Goal: Information Seeking & Learning: Find specific fact

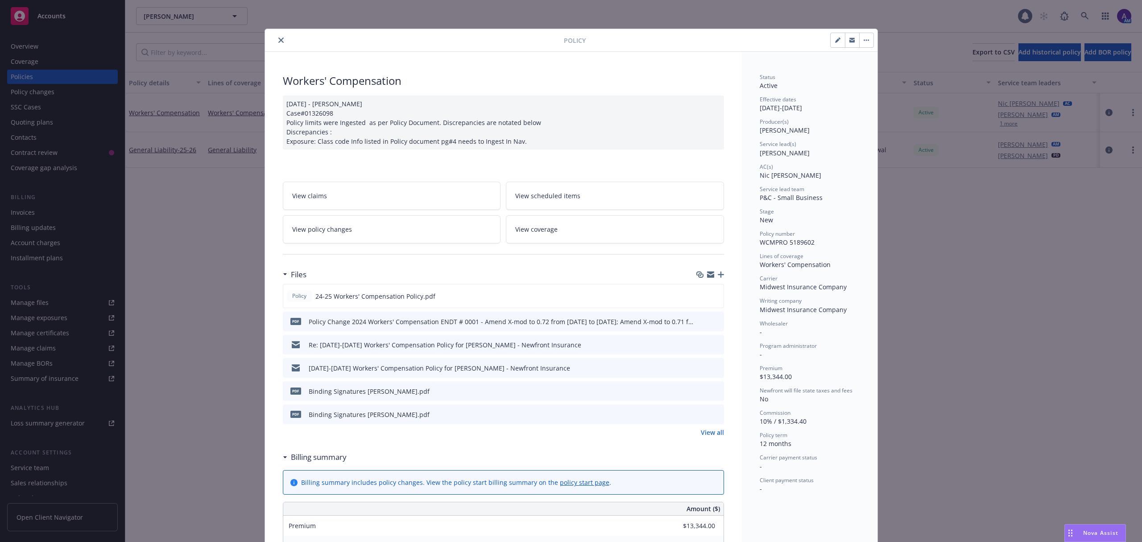
scroll to position [27, 0]
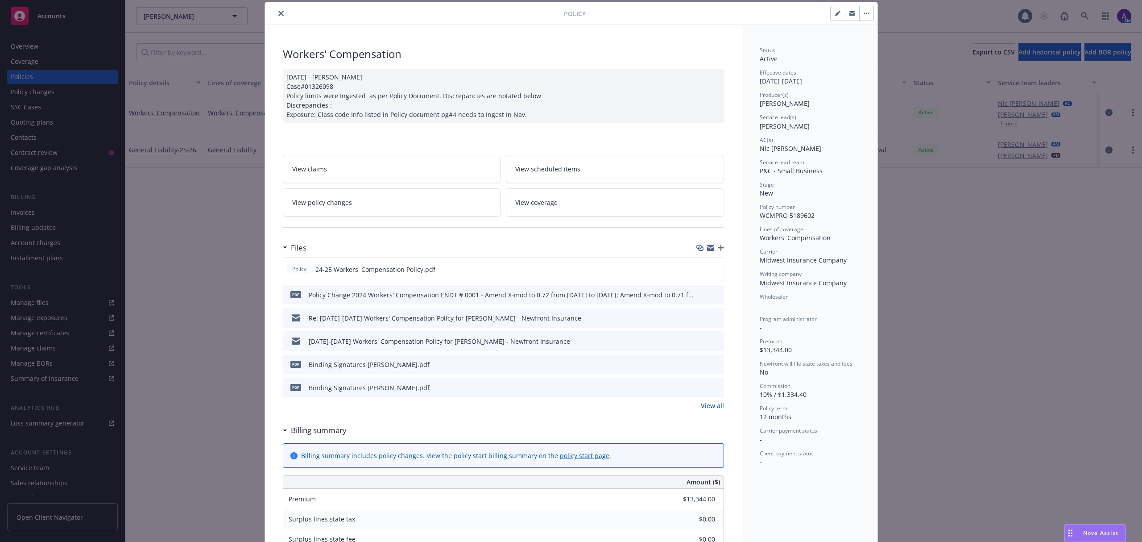
click at [278, 14] on icon "close" at bounding box center [280, 13] width 5 height 5
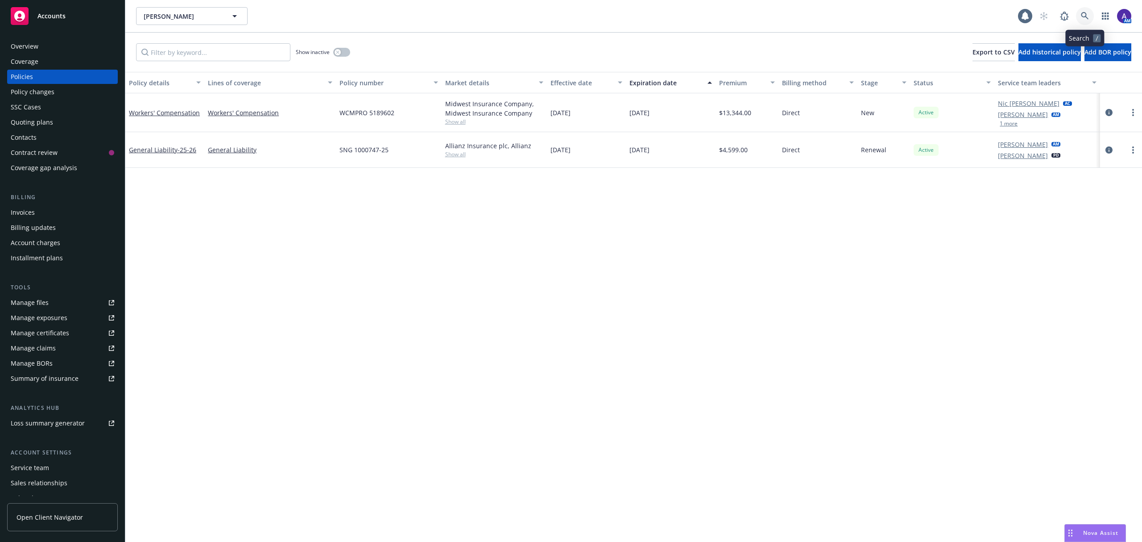
click at [1086, 14] on icon at bounding box center [1085, 16] width 8 height 8
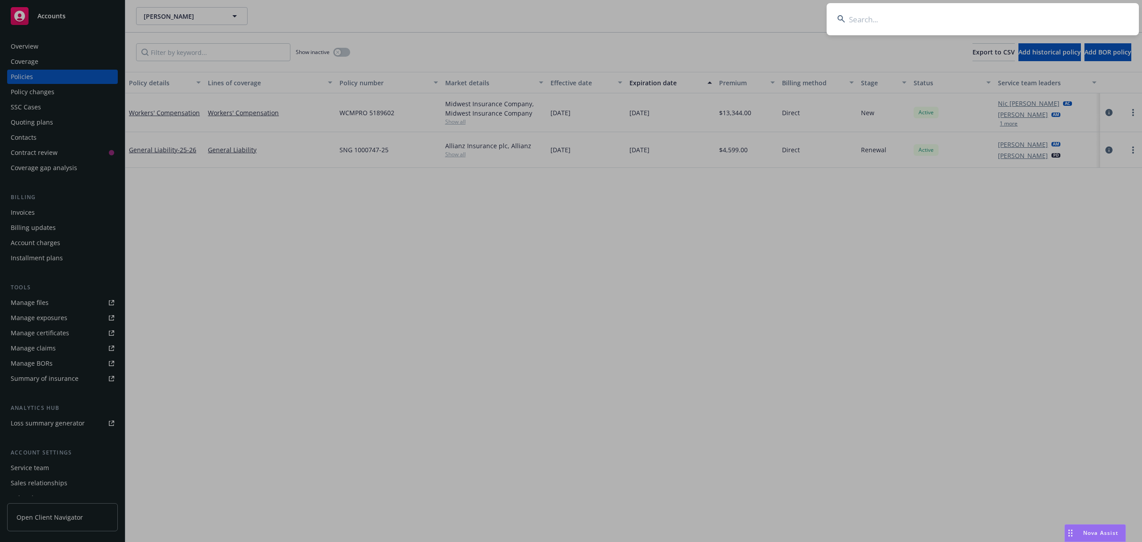
click at [1048, 16] on input at bounding box center [983, 19] width 312 height 32
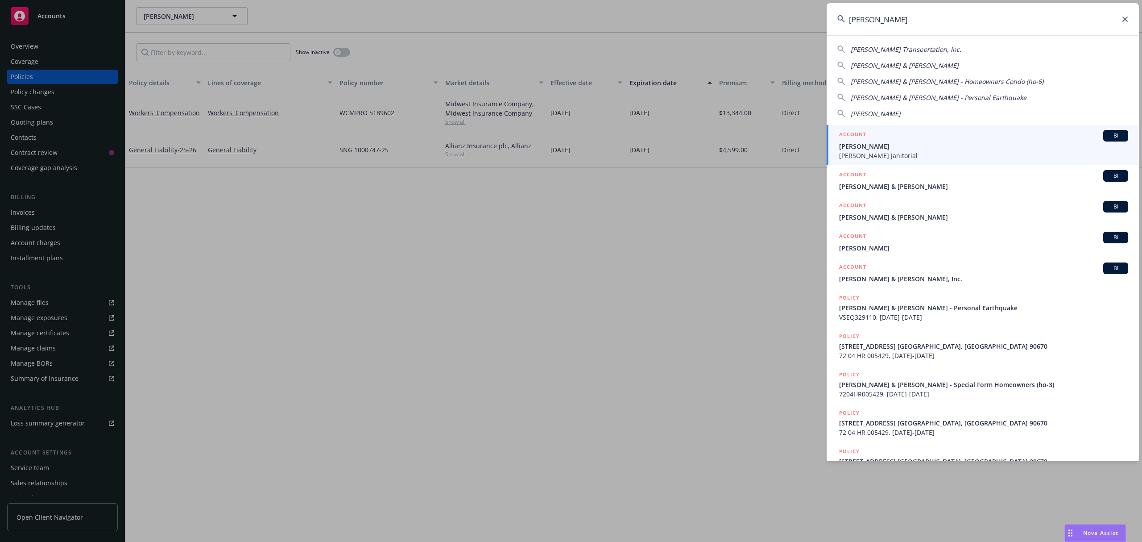
type input "[PERSON_NAME]"
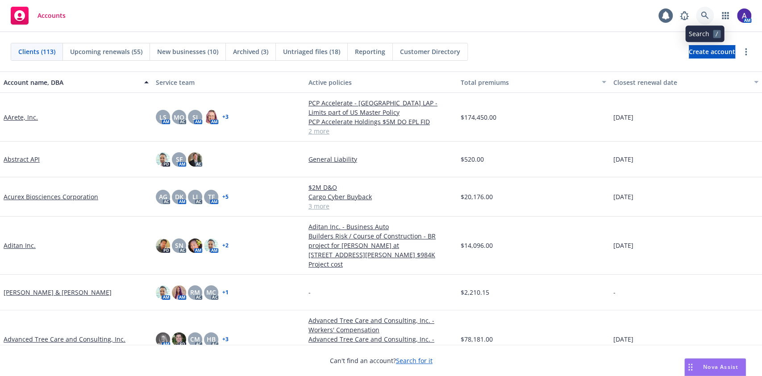
click at [703, 16] on icon at bounding box center [705, 16] width 8 height 8
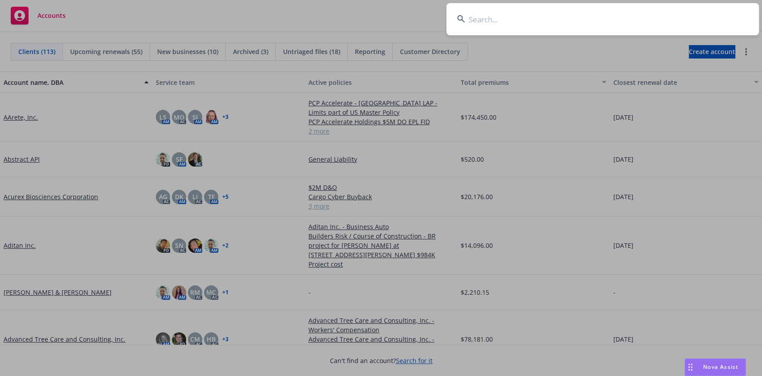
click at [672, 16] on input at bounding box center [602, 19] width 312 height 32
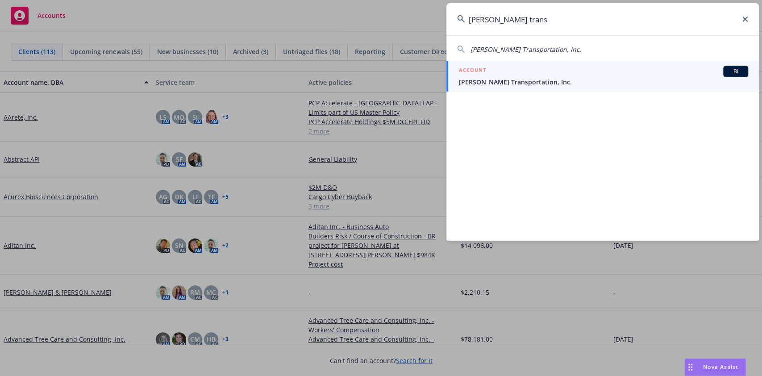
type input "[PERSON_NAME] trans"
click at [547, 82] on span "[PERSON_NAME] Transportation, Inc." at bounding box center [603, 81] width 289 height 9
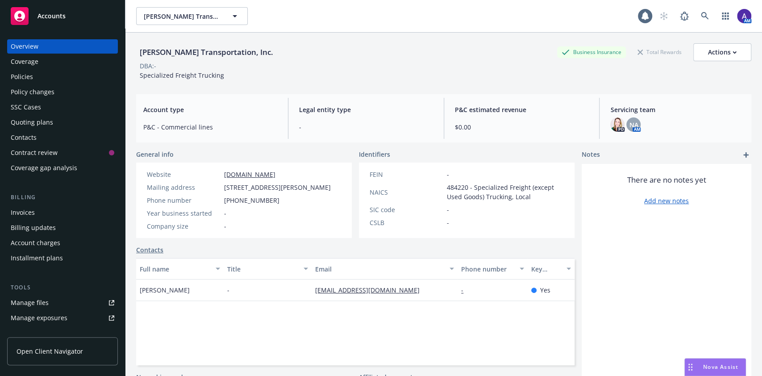
click at [45, 118] on div "Quoting plans" at bounding box center [32, 122] width 42 height 14
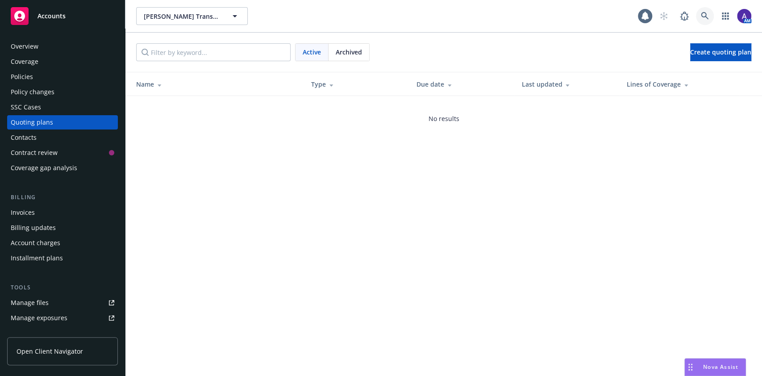
click at [701, 17] on icon at bounding box center [705, 16] width 8 height 8
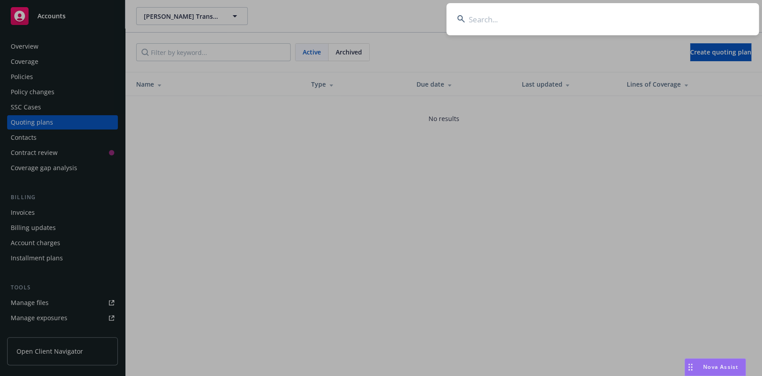
click at [667, 19] on input at bounding box center [602, 19] width 312 height 32
click at [638, 31] on input "za" at bounding box center [602, 19] width 312 height 32
click at [638, 31] on input "zazara" at bounding box center [602, 19] width 312 height 32
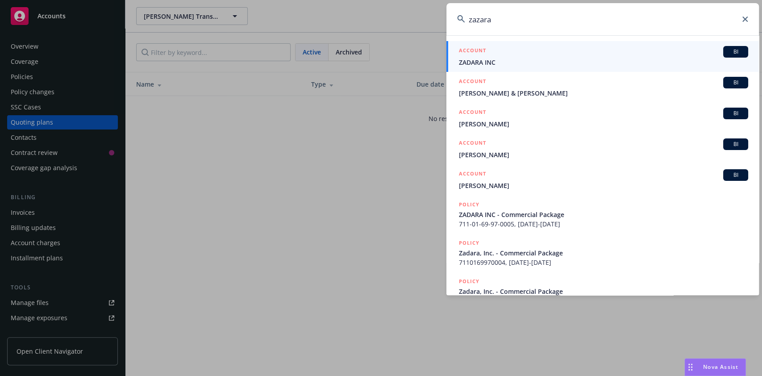
click at [638, 31] on input "zazara" at bounding box center [602, 19] width 312 height 32
type input "vara"
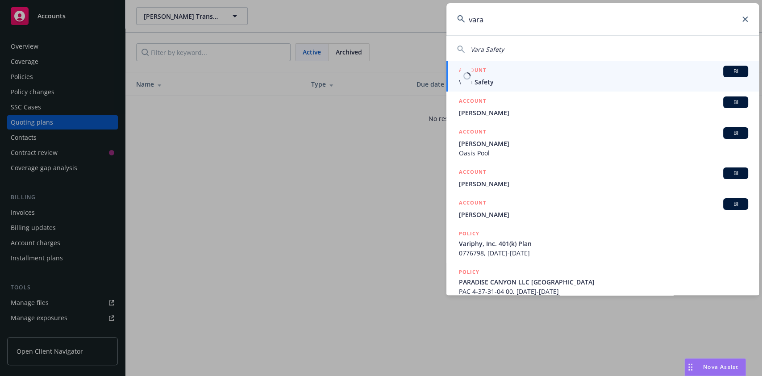
click at [558, 70] on div "ACCOUNT BI" at bounding box center [603, 72] width 289 height 12
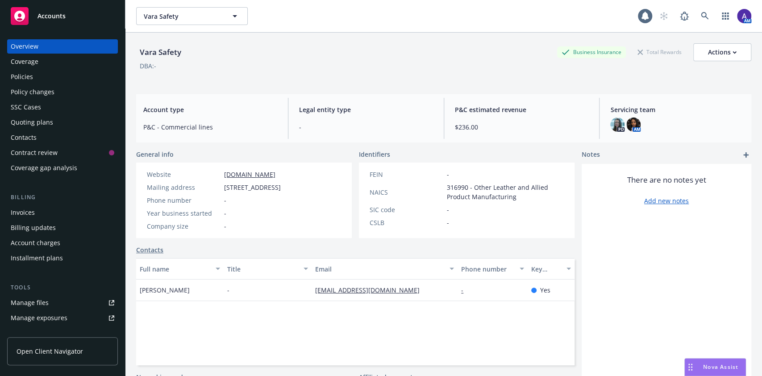
click at [48, 76] on div "Policies" at bounding box center [63, 77] width 104 height 14
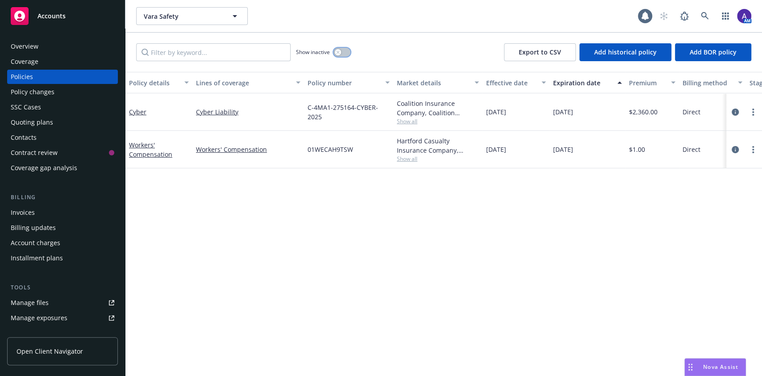
click at [339, 52] on icon "button" at bounding box center [338, 52] width 4 height 4
click at [339, 52] on button "button" at bounding box center [341, 52] width 17 height 9
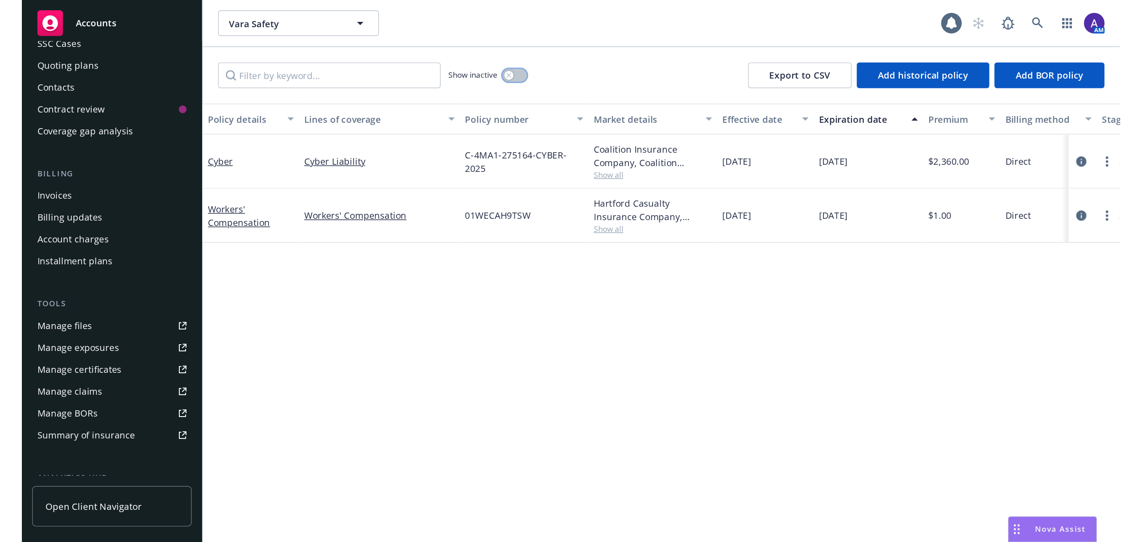
scroll to position [77, 0]
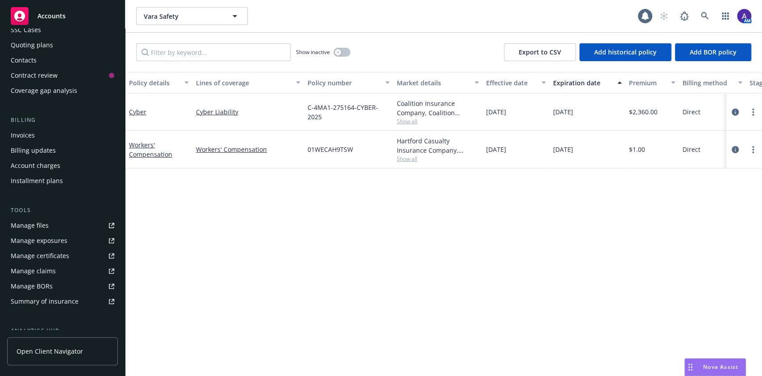
click at [40, 227] on div "Manage files" at bounding box center [30, 225] width 38 height 14
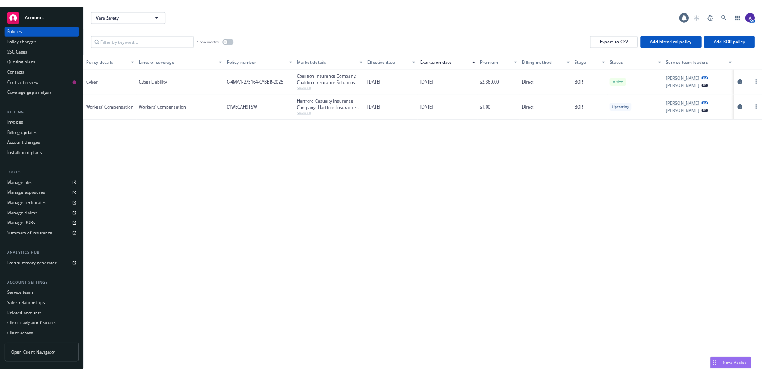
scroll to position [40, 0]
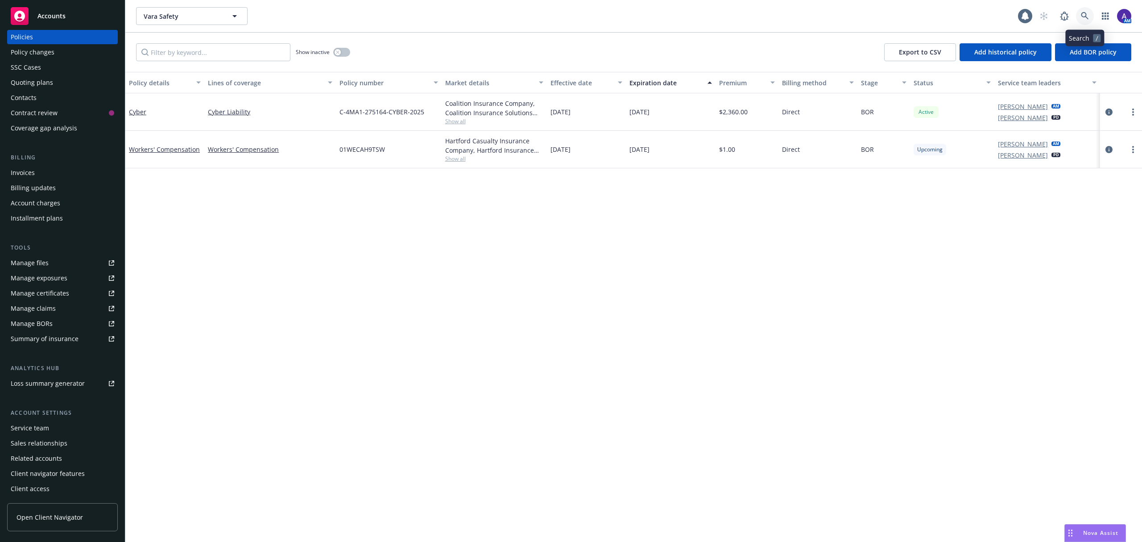
click at [761, 12] on icon at bounding box center [1085, 16] width 8 height 8
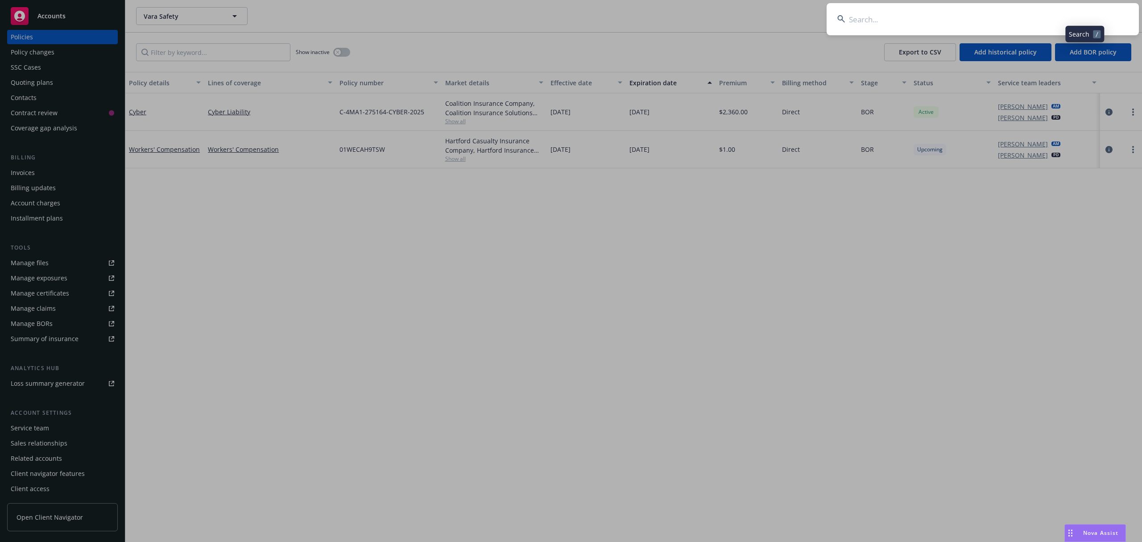
click at [761, 11] on input at bounding box center [983, 19] width 312 height 32
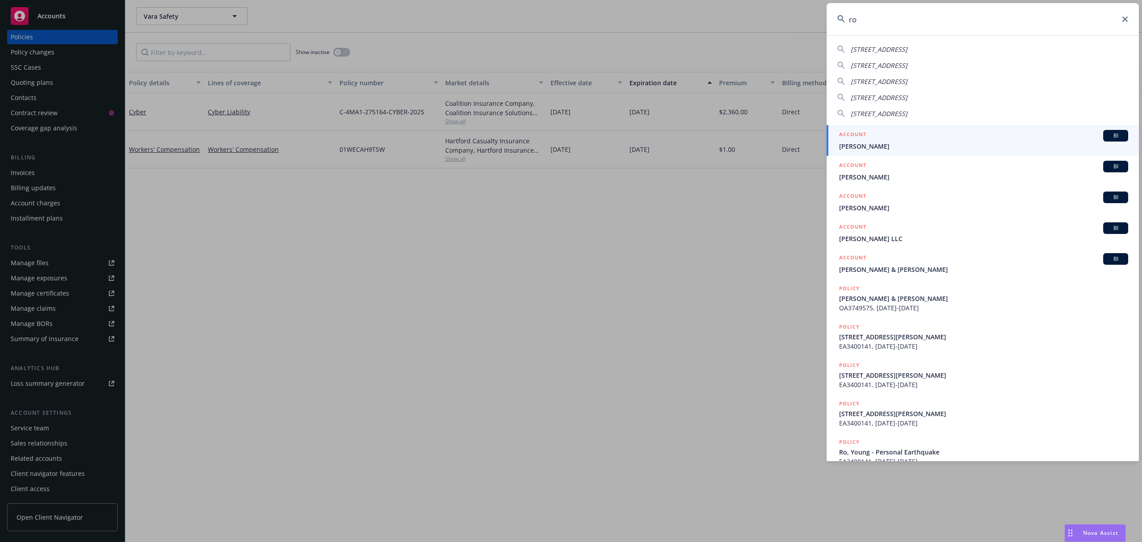
type input "r"
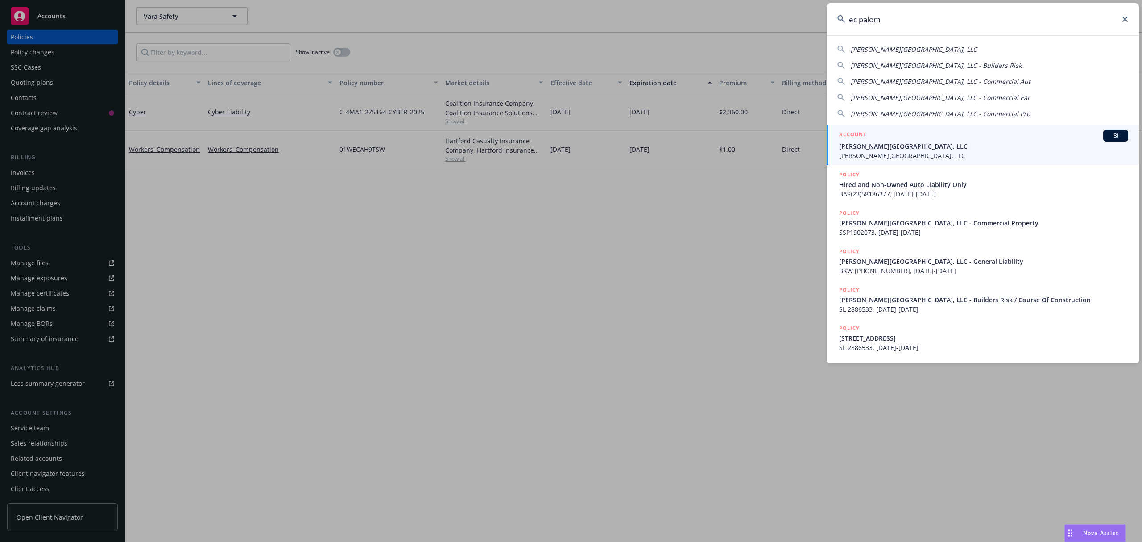
type input "ec palom"
click at [761, 152] on span "EC Palomar Retail Center, LLC" at bounding box center [983, 155] width 289 height 9
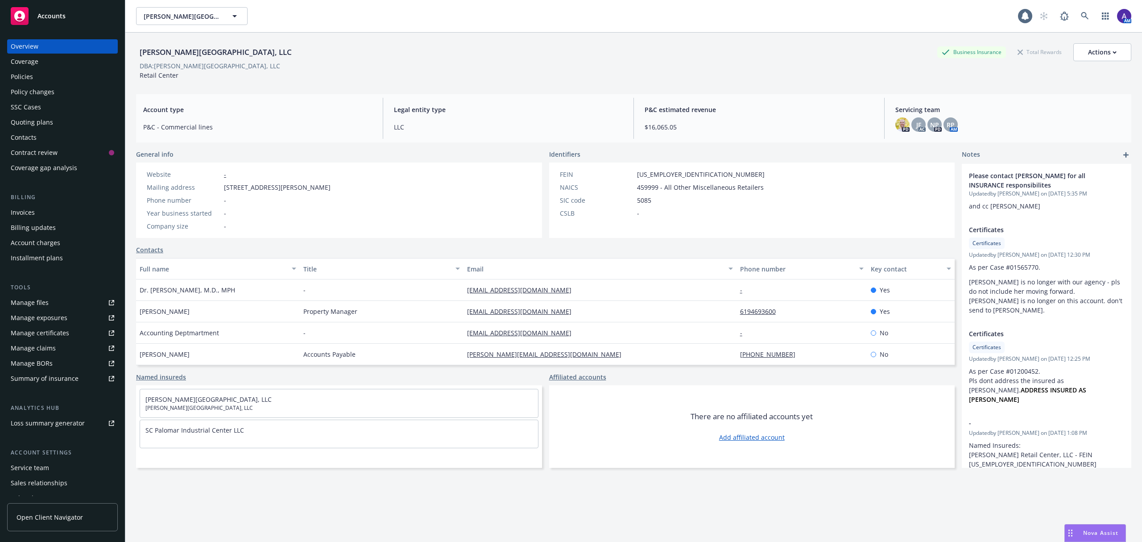
click at [52, 75] on div "Policies" at bounding box center [63, 77] width 104 height 14
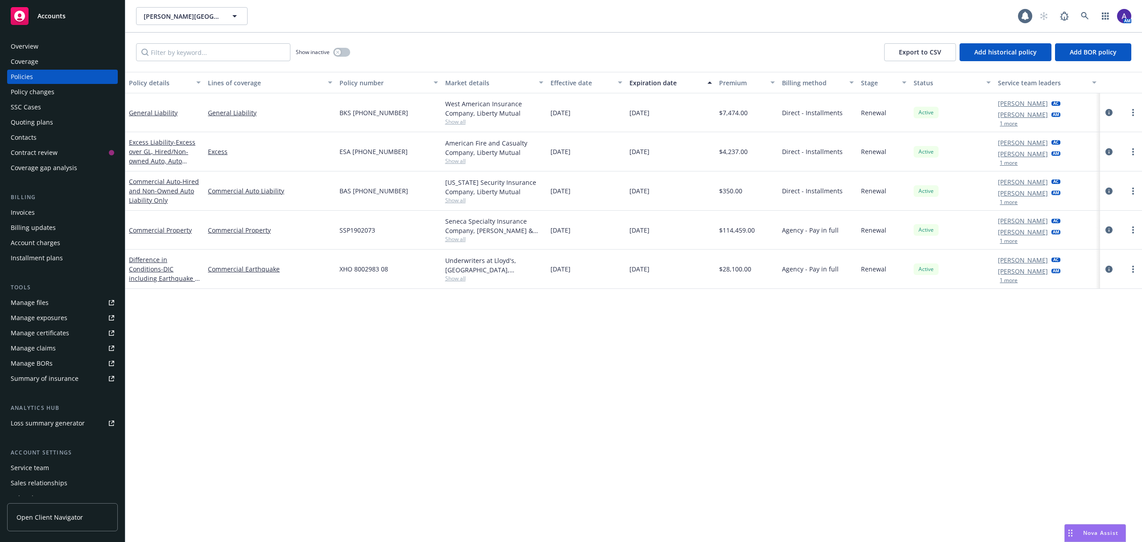
click at [45, 45] on div "Overview" at bounding box center [63, 46] width 104 height 14
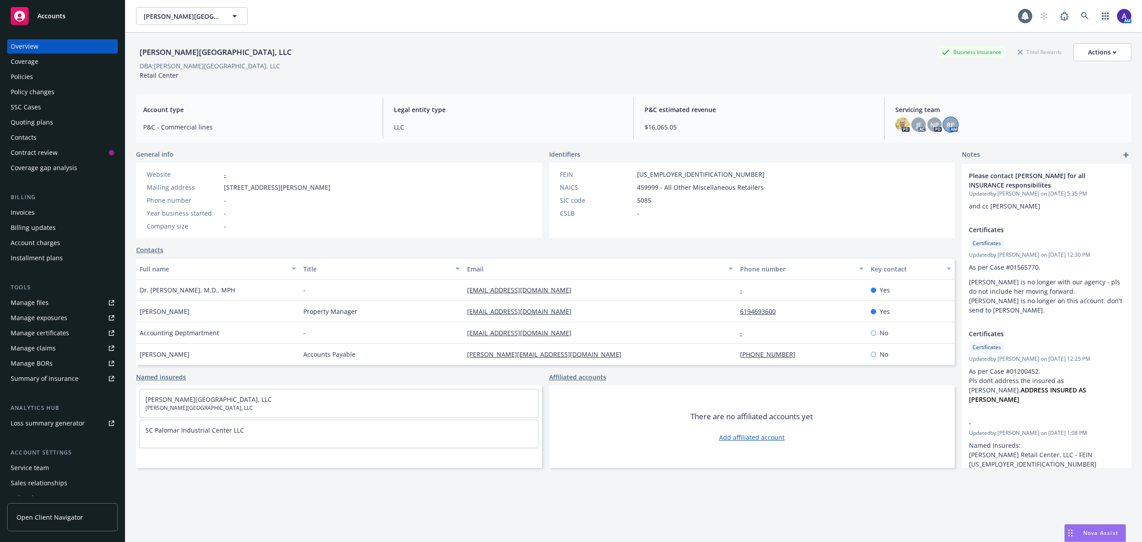
click at [761, 127] on div "RP" at bounding box center [951, 124] width 14 height 14
click at [747, 17] on div "EC Palomar Industrial Center, LLC EC Palomar Industrial Center, LLC" at bounding box center [577, 16] width 882 height 18
click at [28, 83] on div "Policies" at bounding box center [22, 77] width 22 height 14
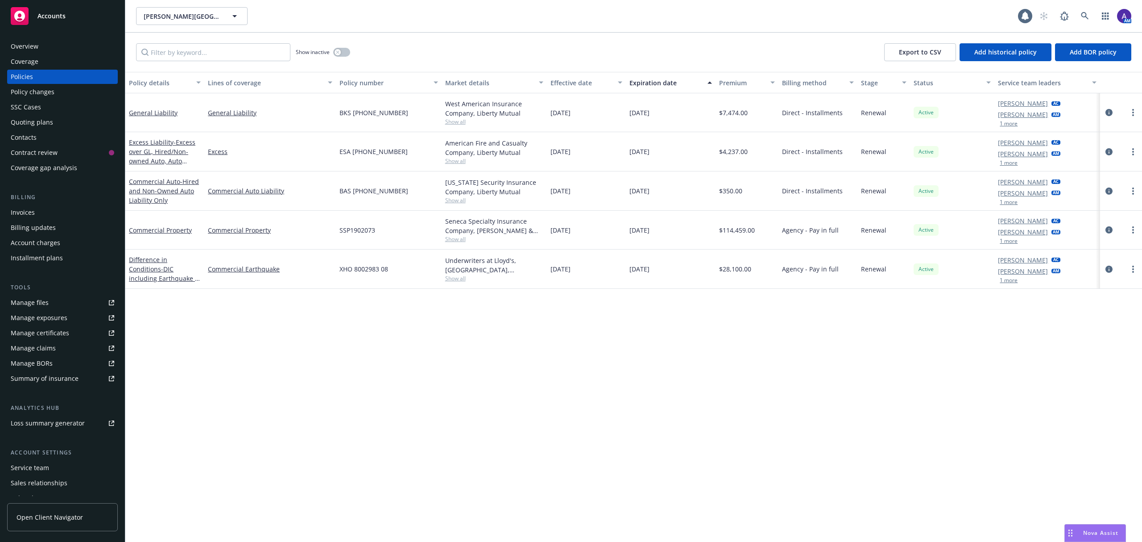
click at [761, 119] on link "Sarah Bowman" at bounding box center [1023, 114] width 50 height 9
click at [761, 300] on div "Policy details Lines of coverage Policy number Market details Effective date Ex…" at bounding box center [633, 307] width 1017 height 470
click at [761, 280] on button "1 more" at bounding box center [1009, 280] width 18 height 5
click at [761, 121] on button "1 more" at bounding box center [1009, 123] width 18 height 5
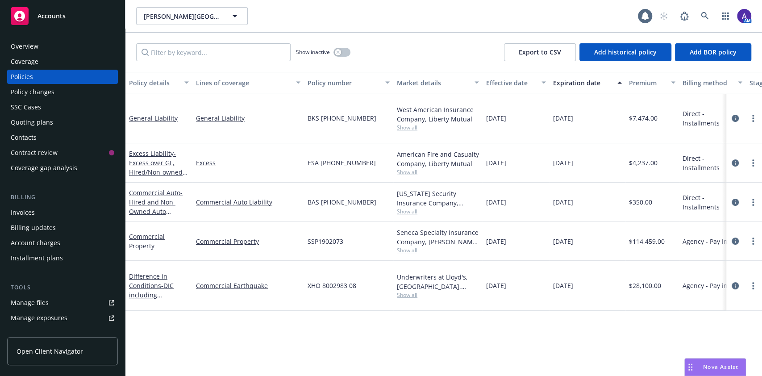
scroll to position [0, 234]
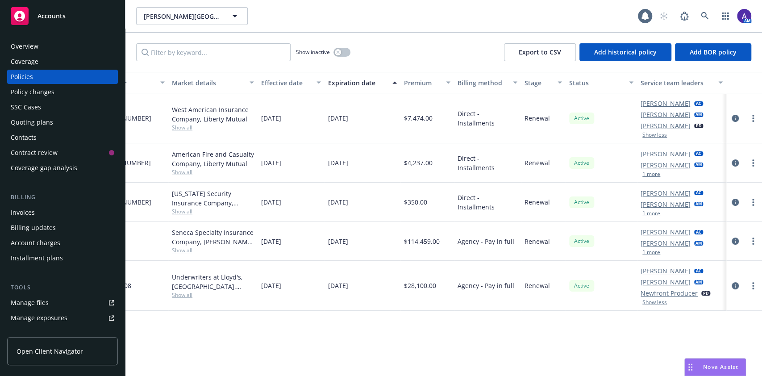
click at [642, 173] on button "1 more" at bounding box center [651, 173] width 18 height 5
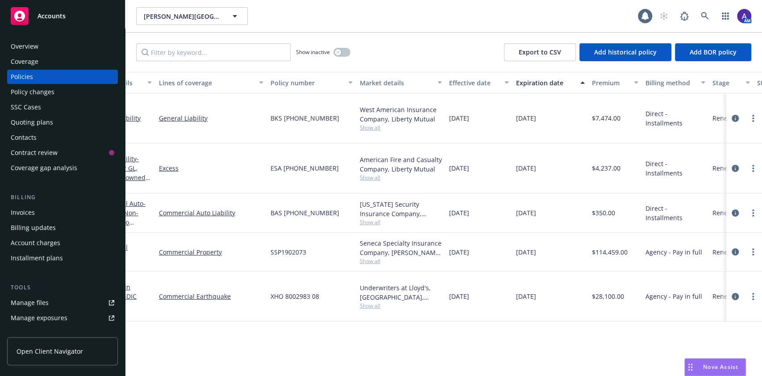
scroll to position [0, 0]
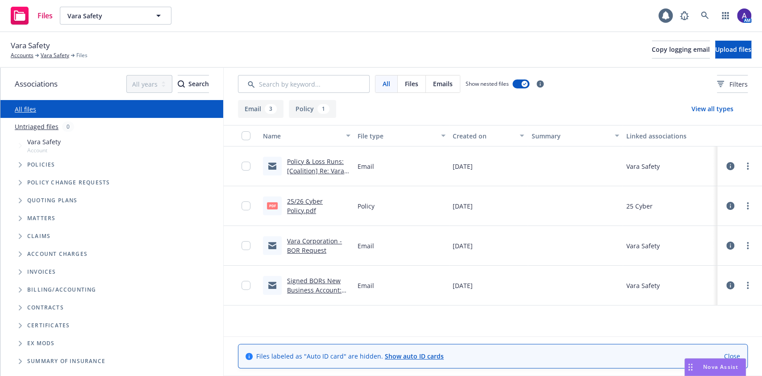
click at [303, 249] on link "Vara Corporation - BOR Request" at bounding box center [314, 246] width 55 height 18
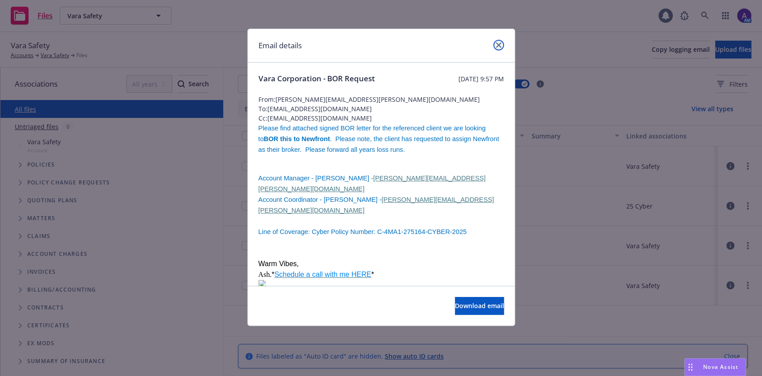
click at [499, 46] on icon "close" at bounding box center [498, 44] width 5 height 5
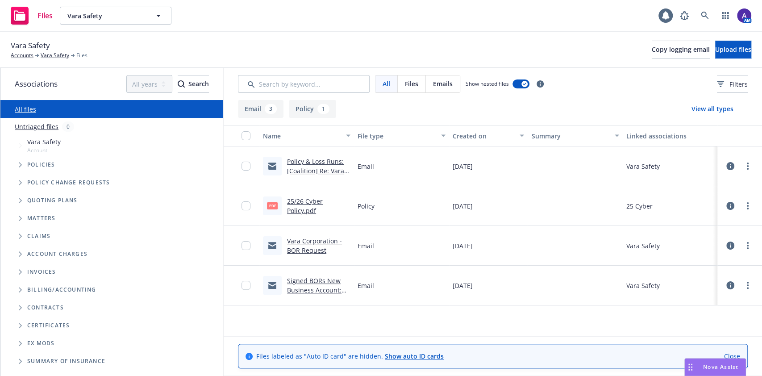
click at [328, 292] on link "Signed BORs New Business Account: Vara Safety" at bounding box center [314, 289] width 54 height 27
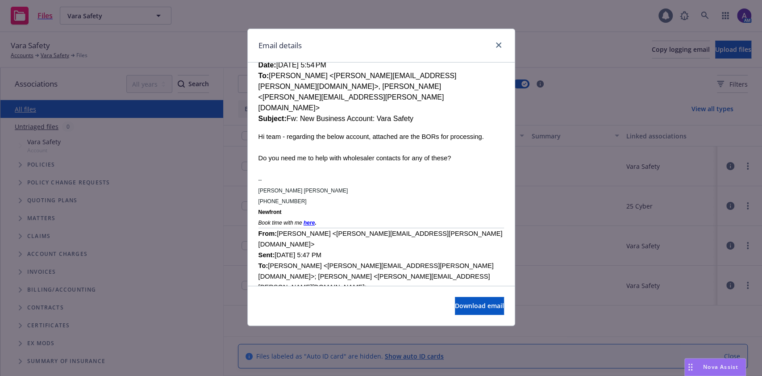
scroll to position [239, 0]
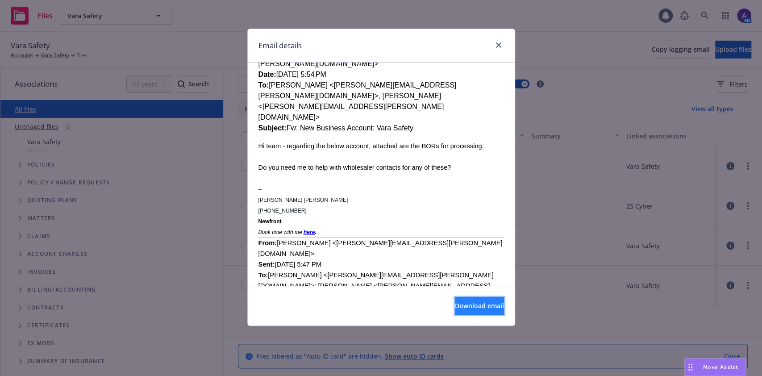
click at [455, 307] on span "Download email" at bounding box center [479, 305] width 49 height 8
click at [495, 47] on link "close" at bounding box center [498, 45] width 11 height 11
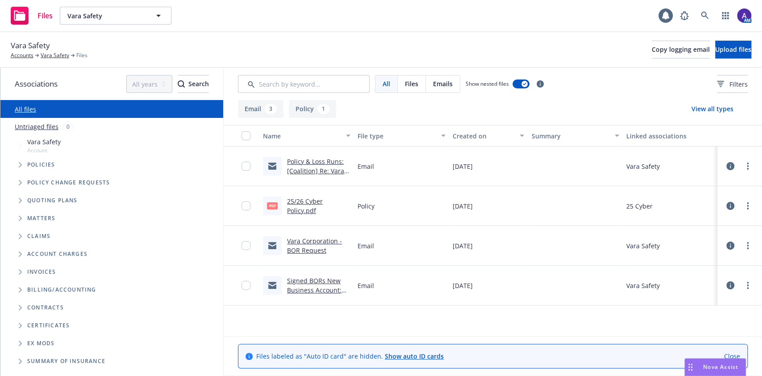
click at [307, 250] on link "Vara Corporation - BOR Request" at bounding box center [314, 246] width 55 height 18
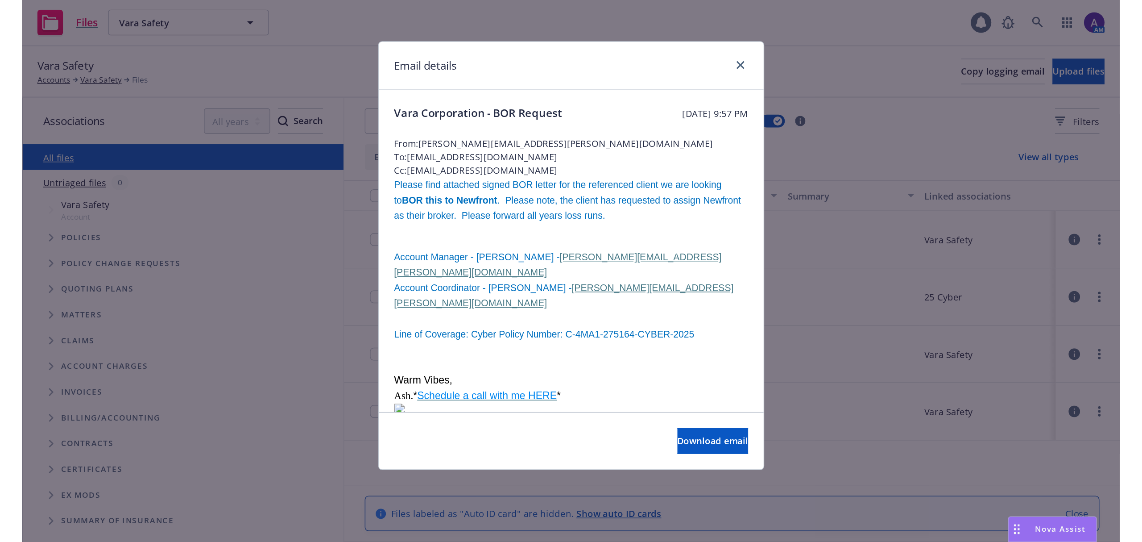
scroll to position [21, 0]
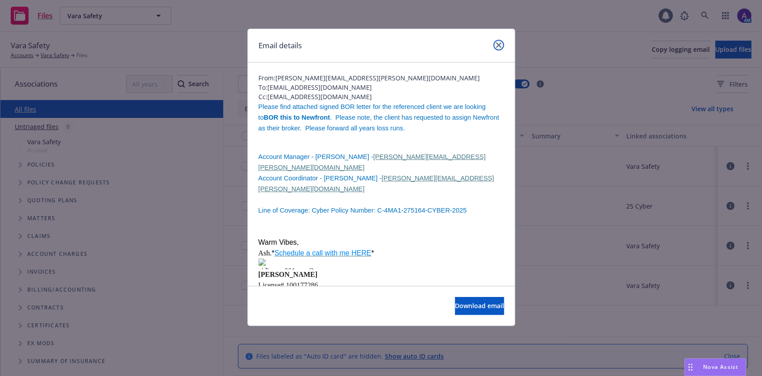
click at [496, 45] on icon "close" at bounding box center [498, 44] width 5 height 5
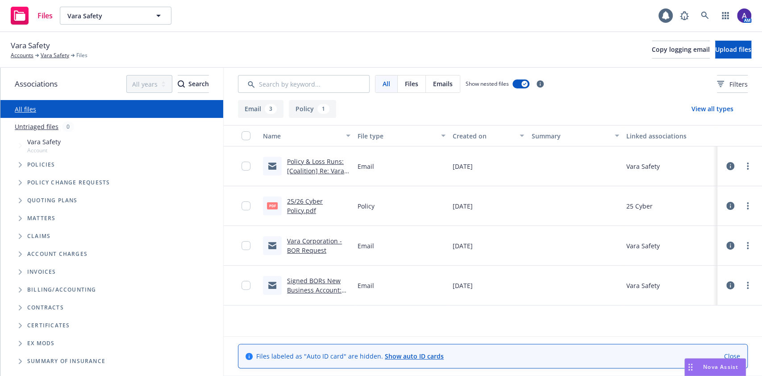
click at [316, 168] on link "Policy & Loss Runs: [Coalition] Re: Vara Corporation - BOR Request" at bounding box center [315, 175] width 57 height 37
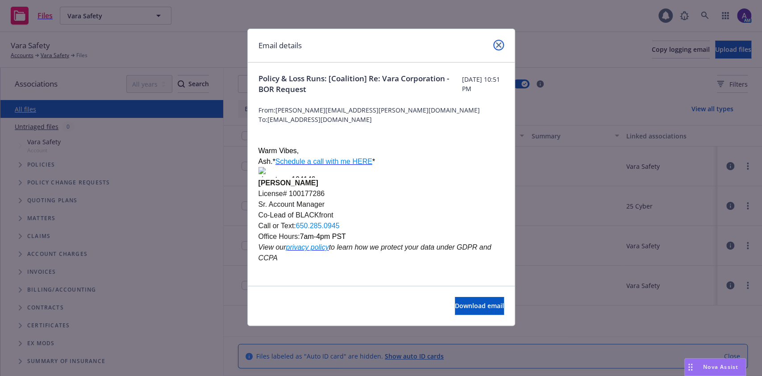
click at [501, 45] on link "close" at bounding box center [498, 45] width 11 height 11
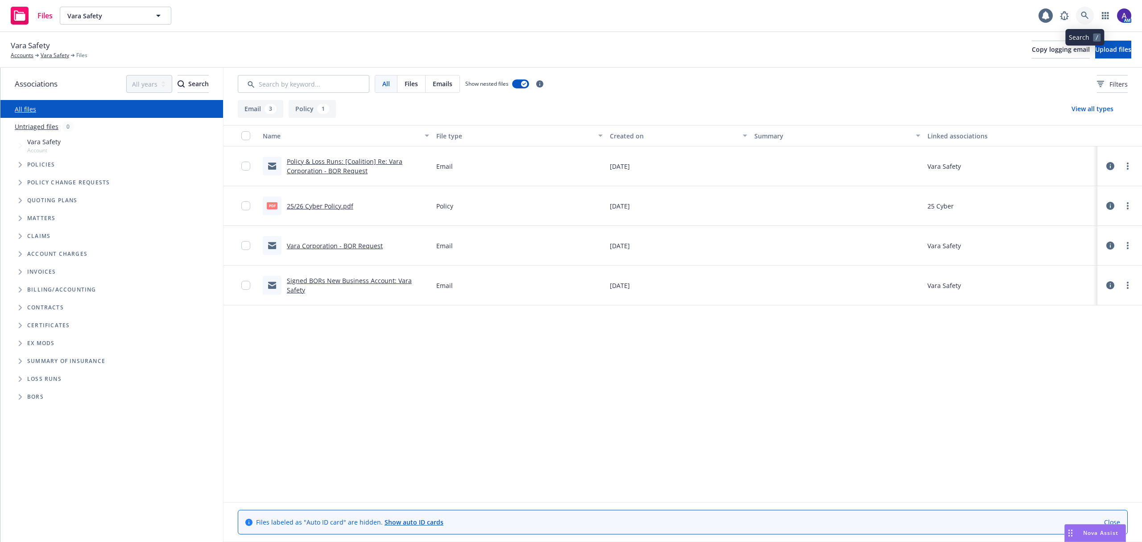
click at [761, 18] on link at bounding box center [1085, 16] width 18 height 18
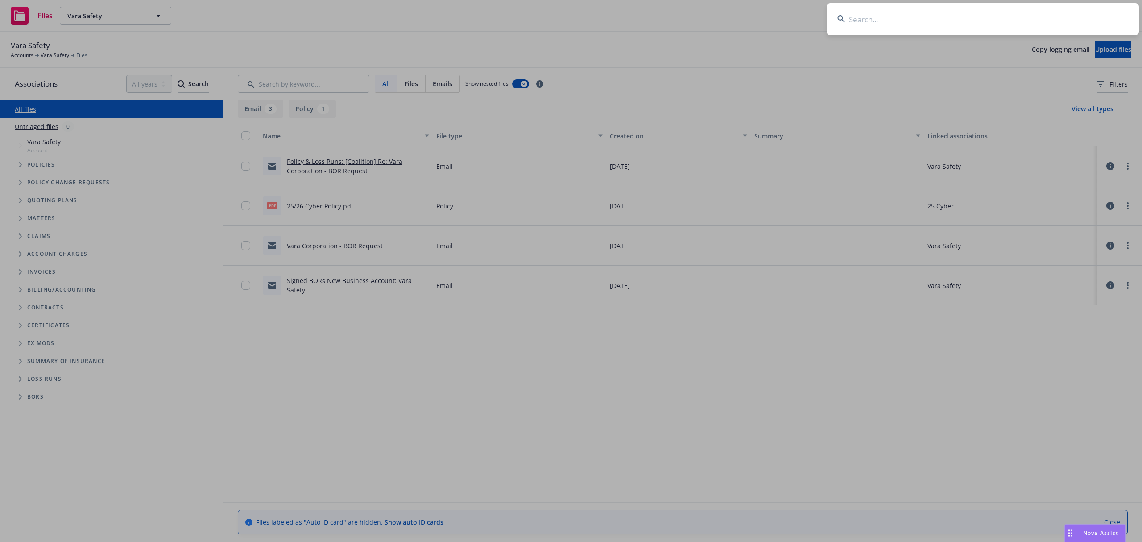
click at [761, 14] on input at bounding box center [983, 19] width 312 height 32
type input "W"
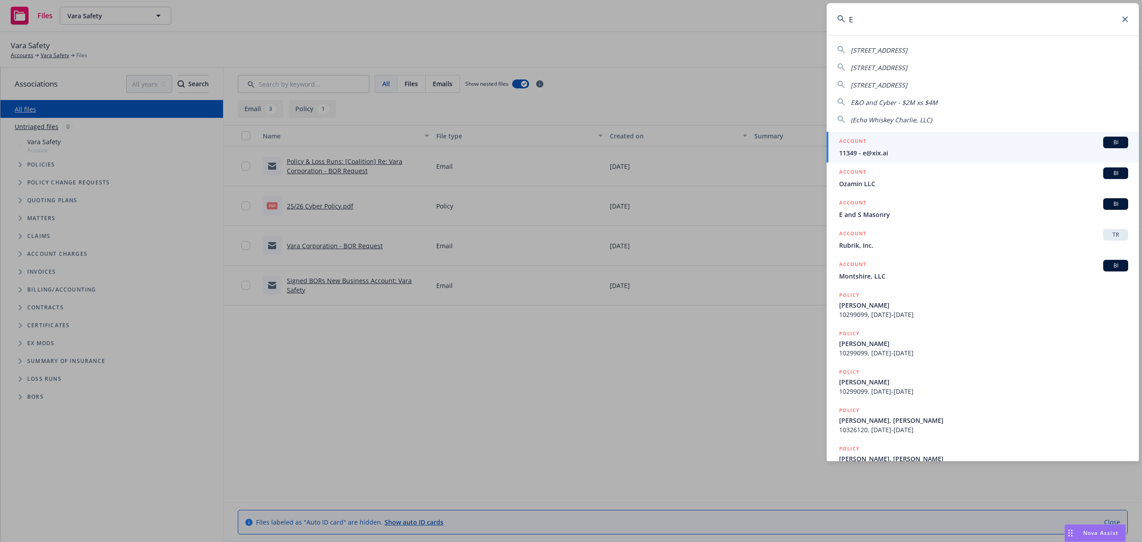
type input "E"
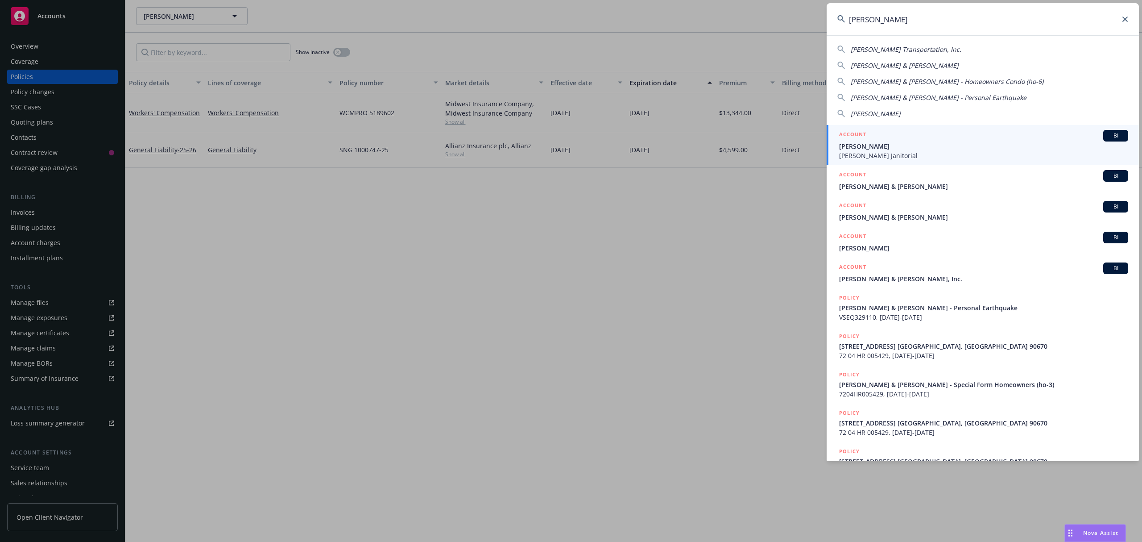
click at [879, 29] on input "[PERSON_NAME]" at bounding box center [983, 19] width 312 height 32
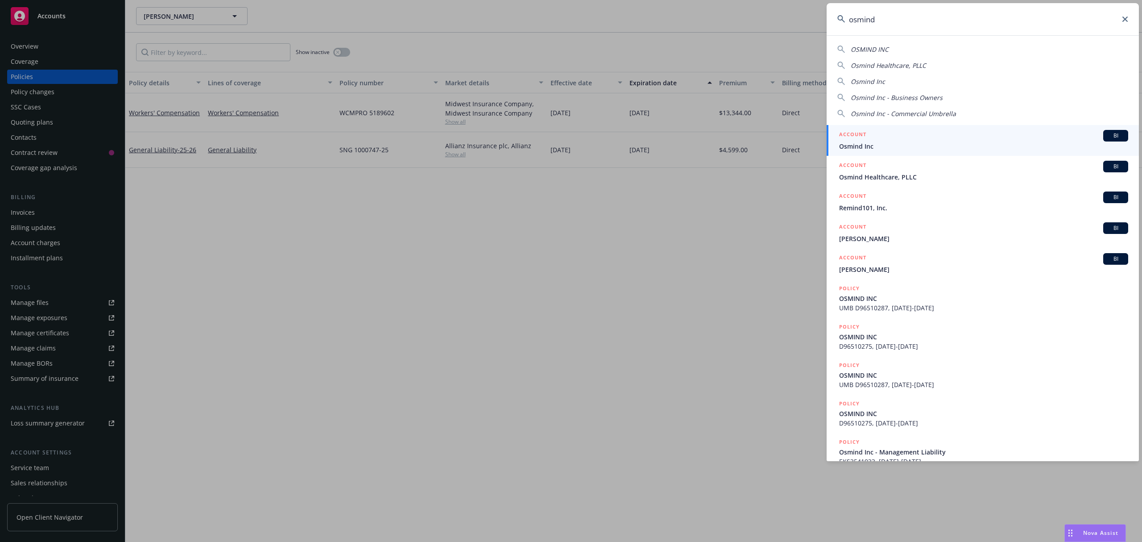
type input "osmind"
click at [881, 128] on link "ACCOUNT BI Osmind Inc" at bounding box center [983, 140] width 312 height 31
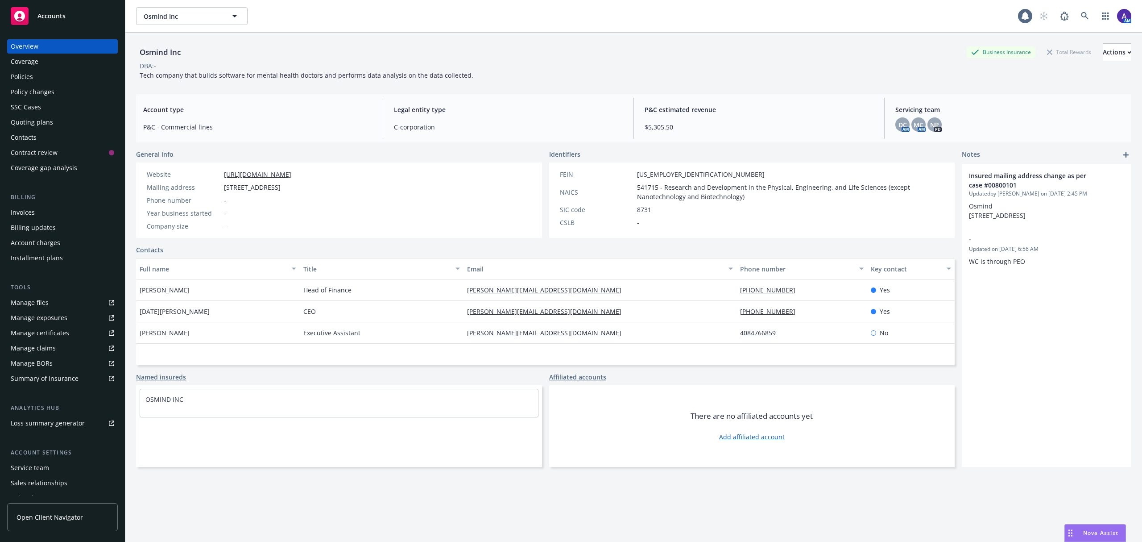
click at [58, 72] on div "Policies" at bounding box center [63, 77] width 104 height 14
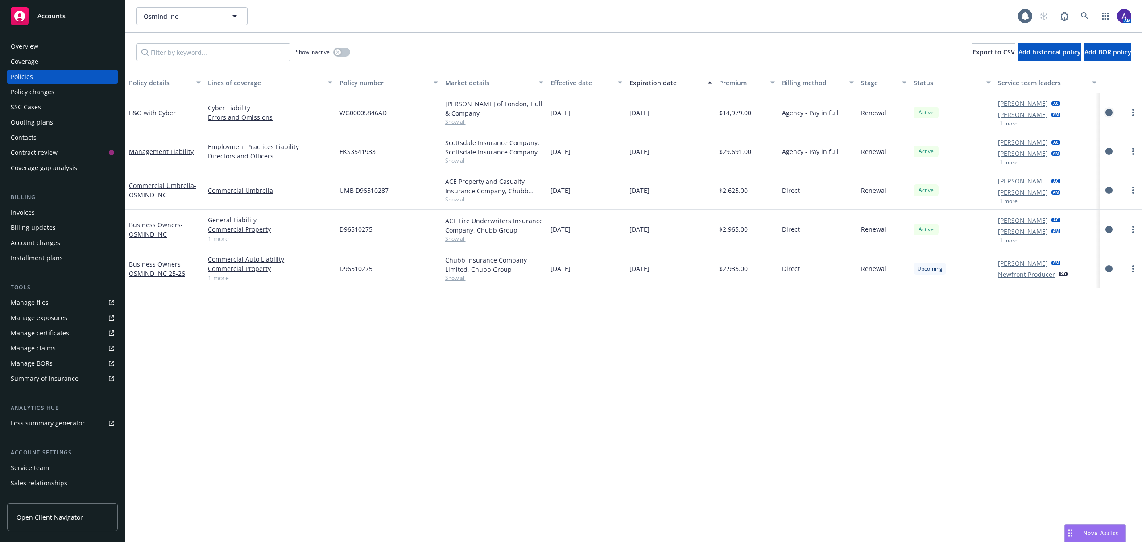
click at [1109, 111] on icon "circleInformation" at bounding box center [1109, 112] width 7 height 7
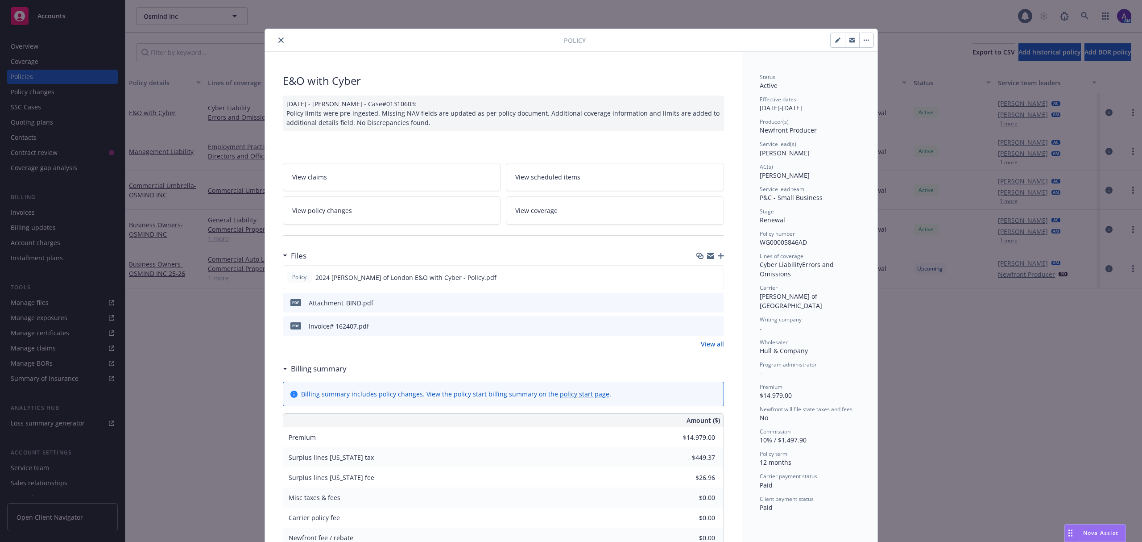
click at [278, 40] on icon "close" at bounding box center [280, 39] width 5 height 5
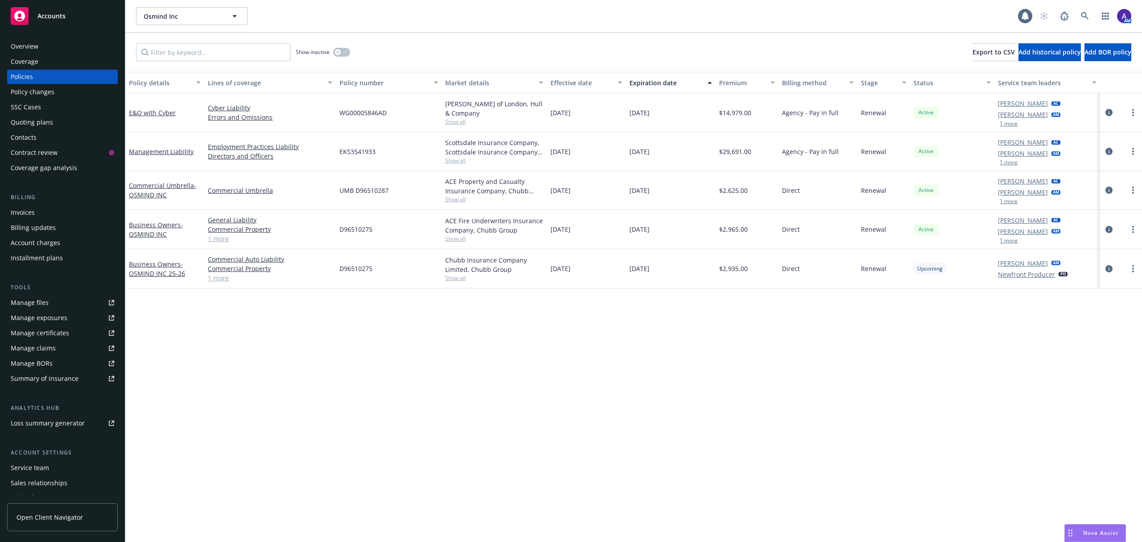
click at [60, 40] on div "Overview" at bounding box center [63, 46] width 104 height 14
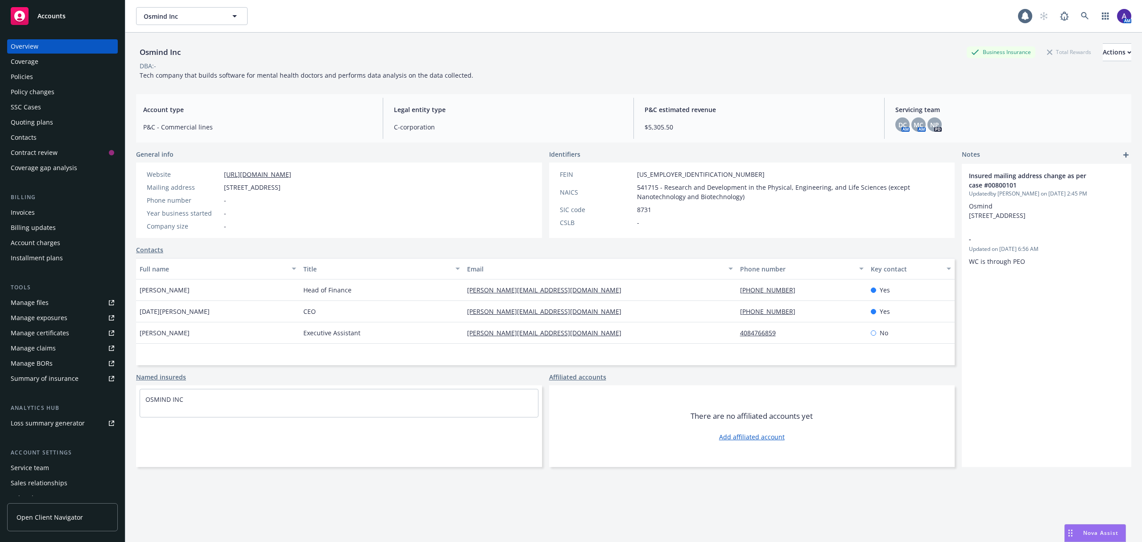
click at [43, 77] on div "Policies" at bounding box center [63, 77] width 104 height 14
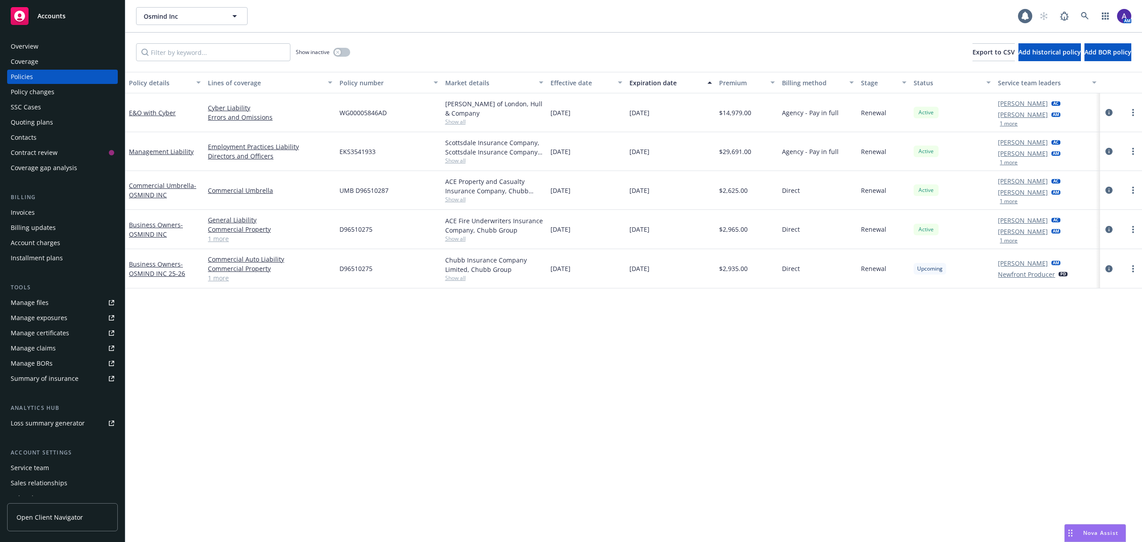
click at [1086, 6] on div "Osmind Inc Osmind Inc 1 AM" at bounding box center [633, 16] width 1017 height 32
click at [1086, 8] on link at bounding box center [1085, 16] width 18 height 18
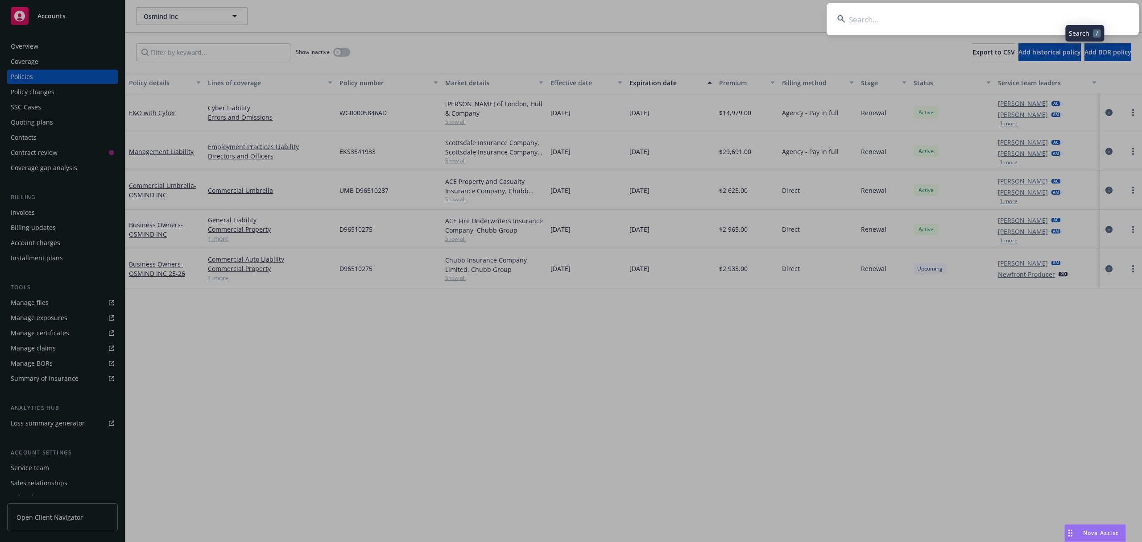
click at [973, 30] on input at bounding box center [983, 19] width 312 height 32
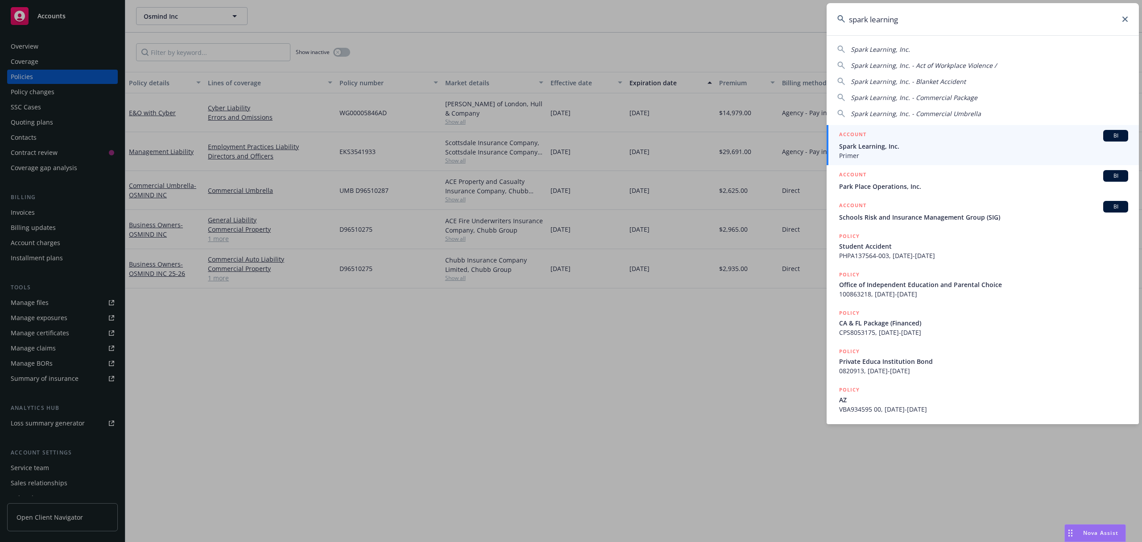
type input "spark learning"
click at [865, 147] on span "Spark Learning, Inc." at bounding box center [983, 145] width 289 height 9
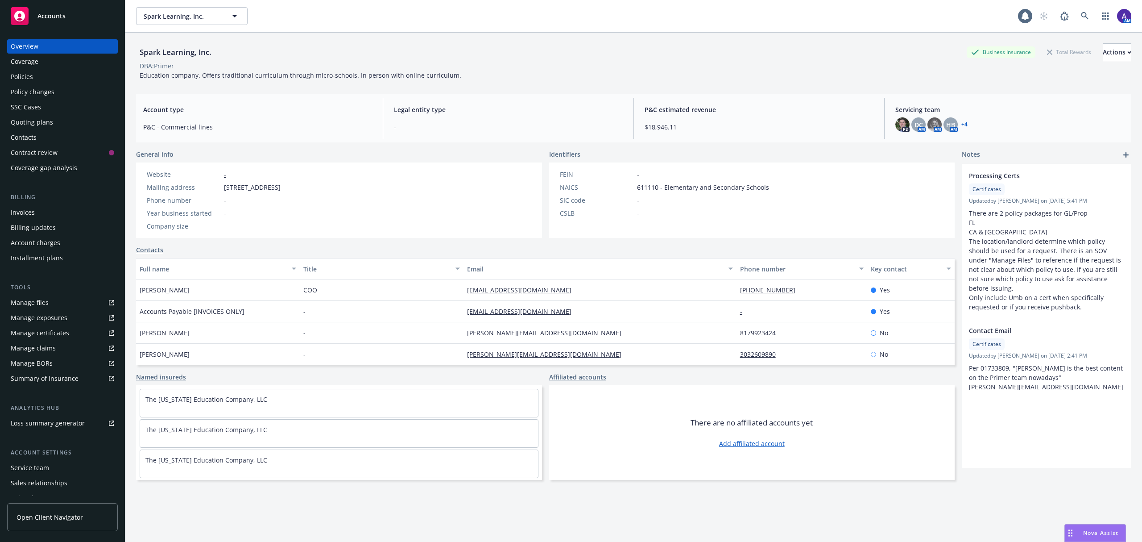
click at [40, 73] on div "Policies" at bounding box center [63, 77] width 104 height 14
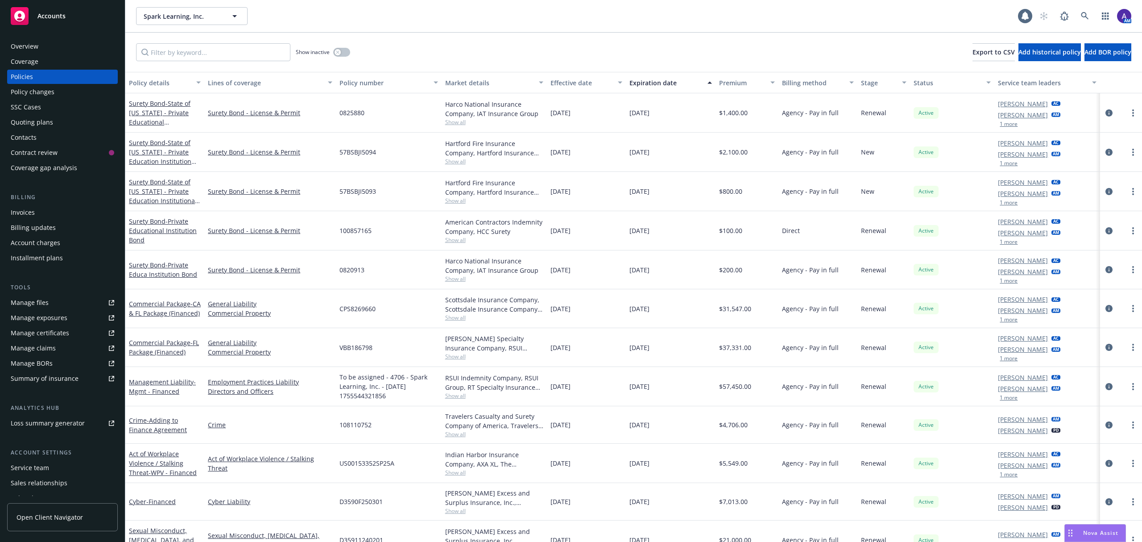
click at [1009, 361] on button "1 more" at bounding box center [1009, 358] width 18 height 5
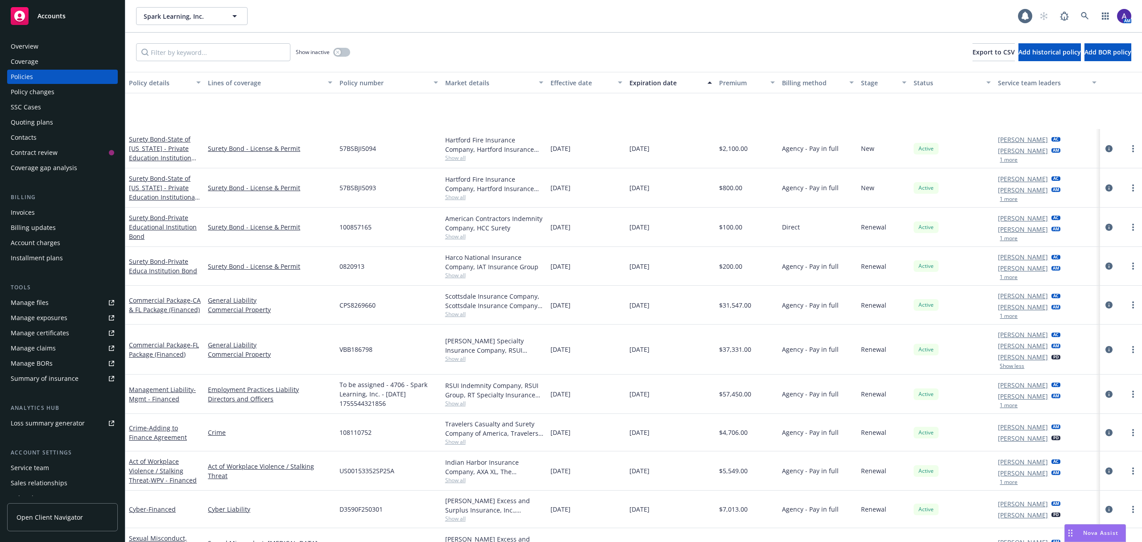
scroll to position [100, 0]
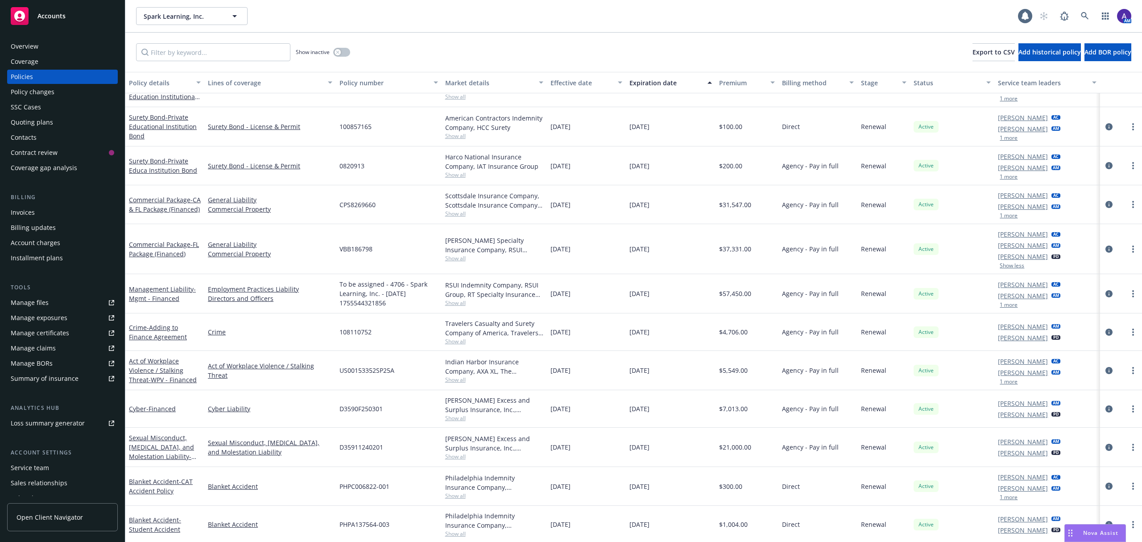
click at [1002, 383] on button "1 more" at bounding box center [1009, 381] width 18 height 5
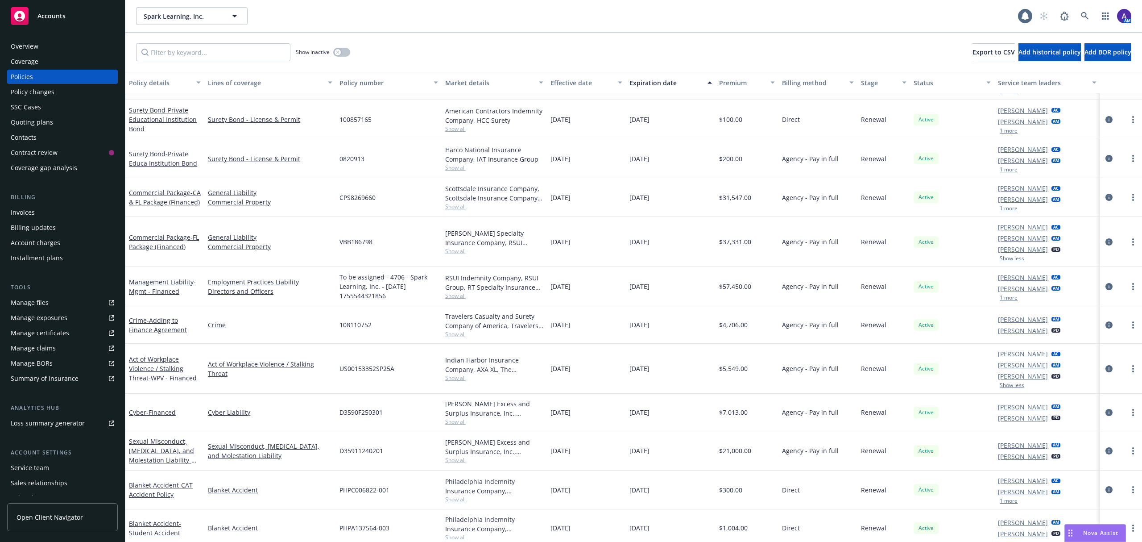
scroll to position [111, 0]
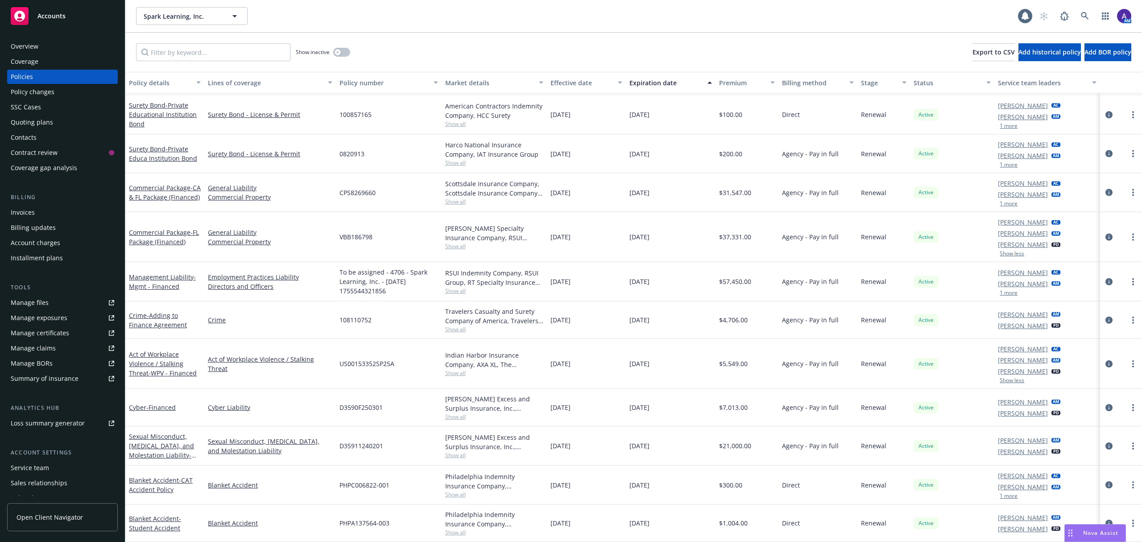
click at [33, 44] on div "Overview" at bounding box center [25, 46] width 28 height 14
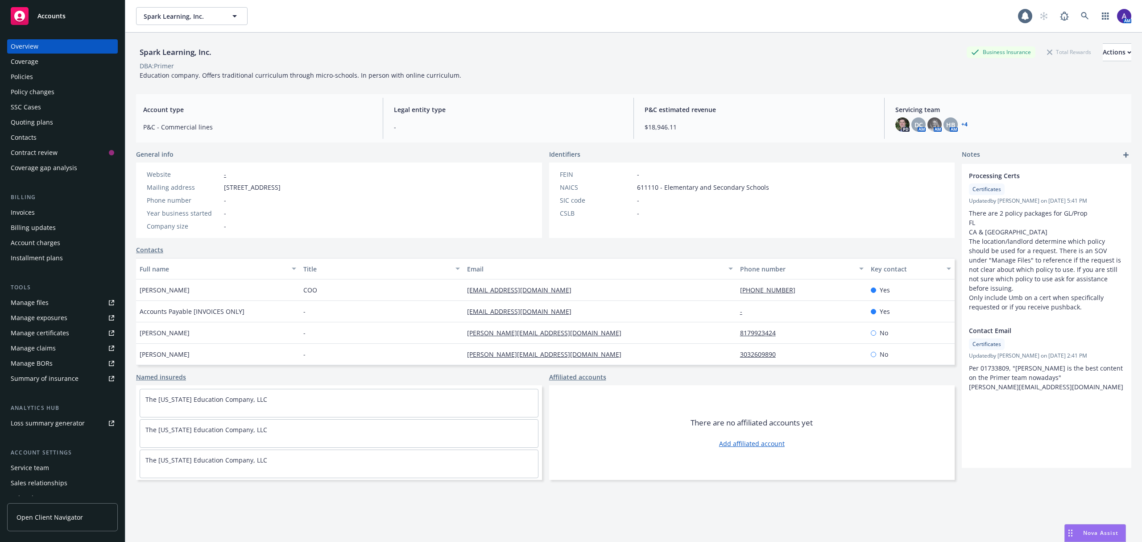
click at [34, 71] on div "Policies" at bounding box center [63, 77] width 104 height 14
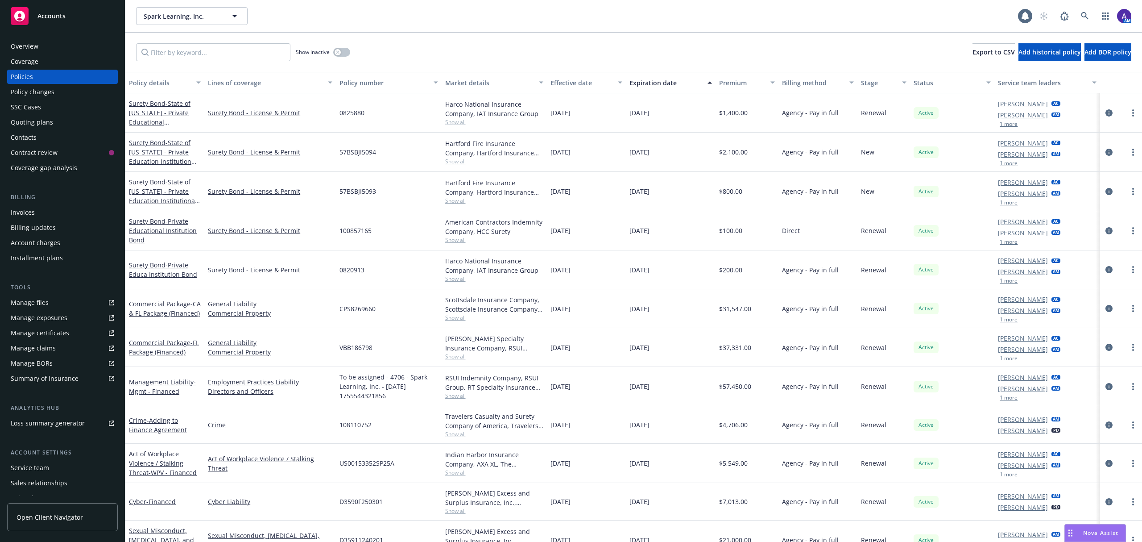
scroll to position [93, 0]
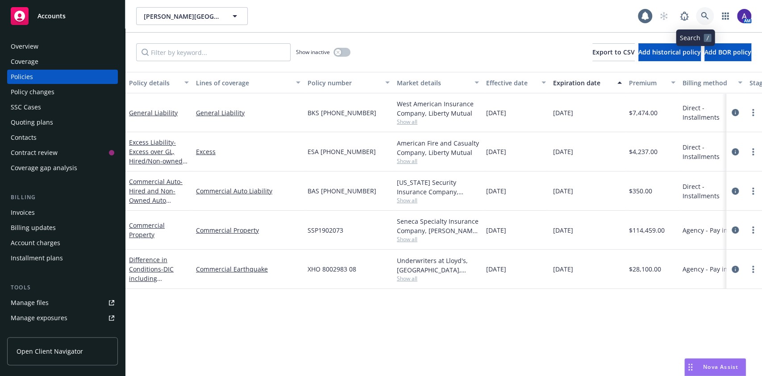
click at [701, 13] on icon at bounding box center [705, 16] width 8 height 8
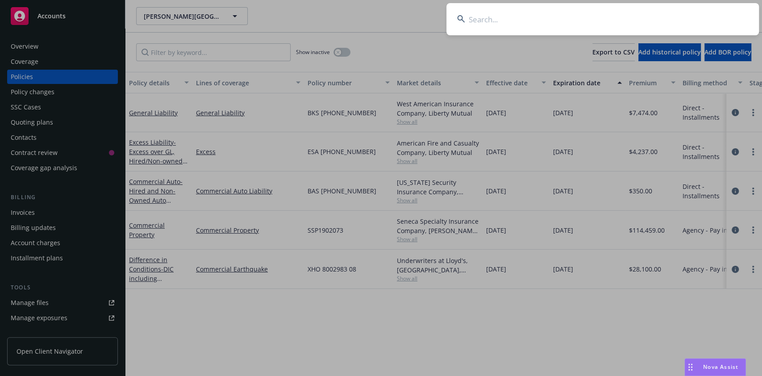
click at [651, 21] on input at bounding box center [602, 19] width 312 height 32
type input "copia"
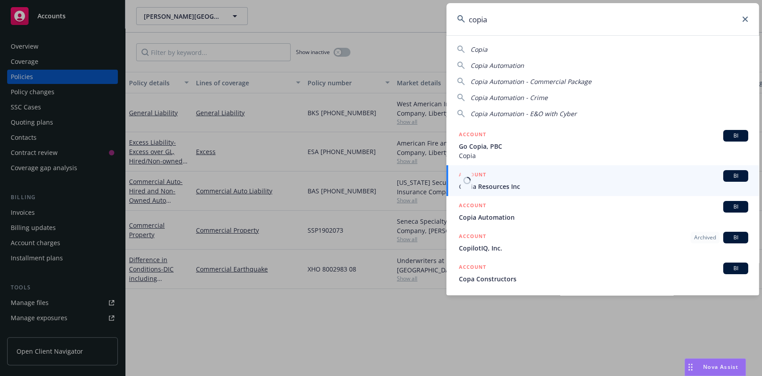
click at [505, 176] on div "ACCOUNT BI" at bounding box center [603, 176] width 289 height 12
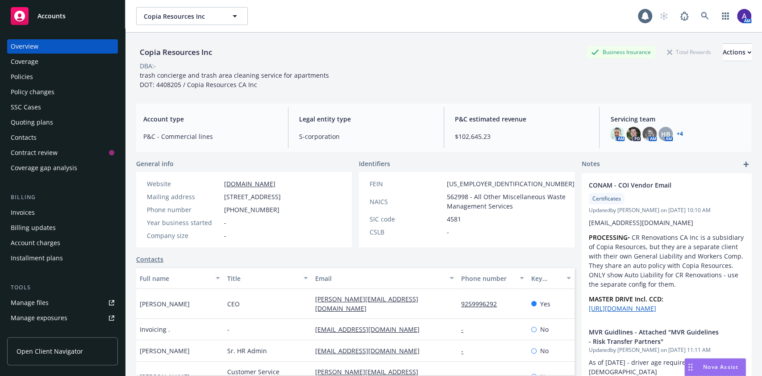
click at [36, 72] on div "Policies" at bounding box center [63, 77] width 104 height 14
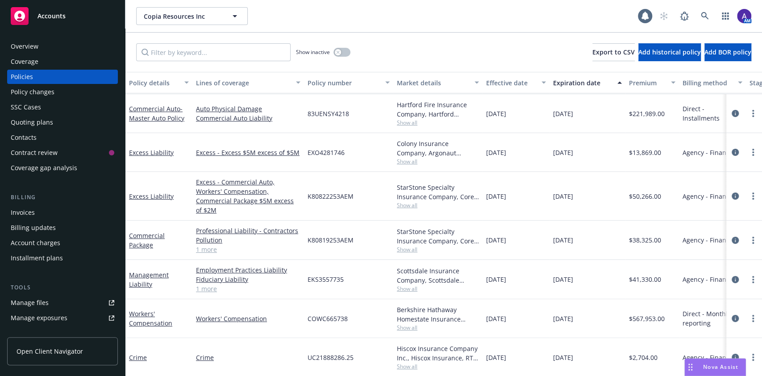
scroll to position [91, 0]
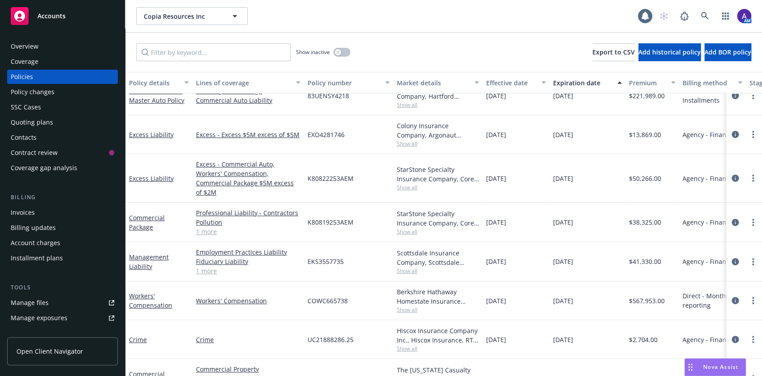
click at [645, 217] on span "$38,325.00" at bounding box center [645, 221] width 32 height 9
copy span "38,325.00"
click at [633, 174] on span "$50,266.00" at bounding box center [645, 178] width 32 height 9
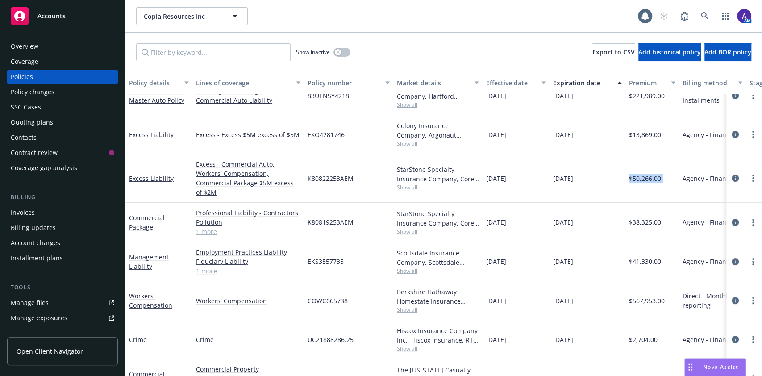
click at [633, 174] on span "$50,266.00" at bounding box center [645, 178] width 32 height 9
copy span "$50,266.00"
click at [633, 137] on span "$13,869.00" at bounding box center [645, 134] width 32 height 9
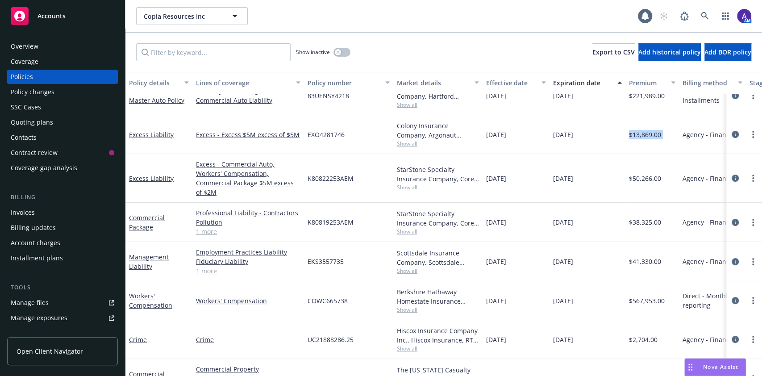
click at [633, 137] on span "$13,869.00" at bounding box center [645, 134] width 32 height 9
copy span "$13,869.00"
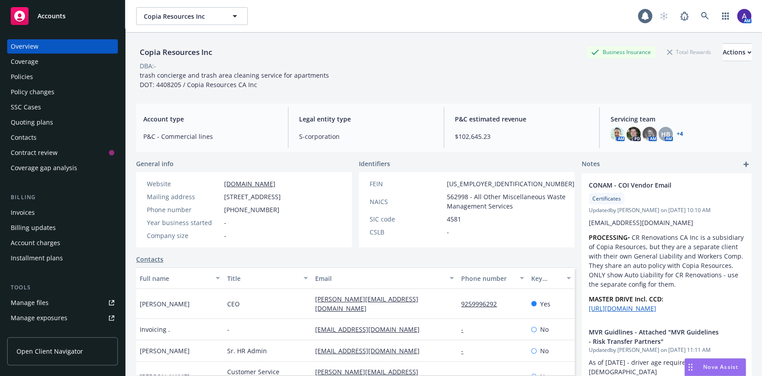
click at [42, 78] on div "Policies" at bounding box center [63, 77] width 104 height 14
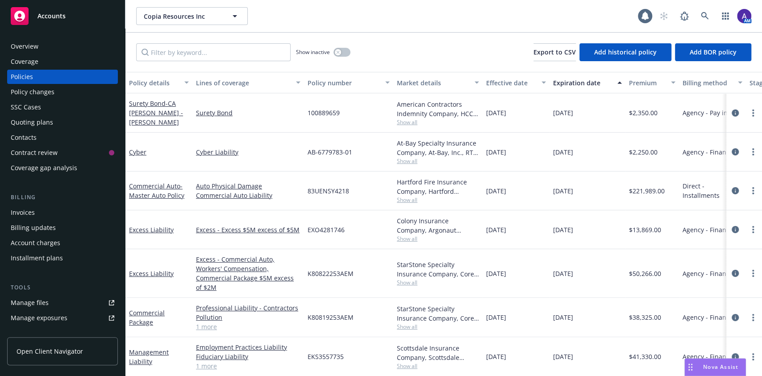
drag, startPoint x: 665, startPoint y: 346, endPoint x: 611, endPoint y: 346, distance: 53.6
click at [611, 346] on div "Management Liability Employment Practices Liability Fiduciary Liability Directo…" at bounding box center [555, 356] width 861 height 39
click at [731, 353] on icon "circleInformation" at bounding box center [734, 356] width 7 height 7
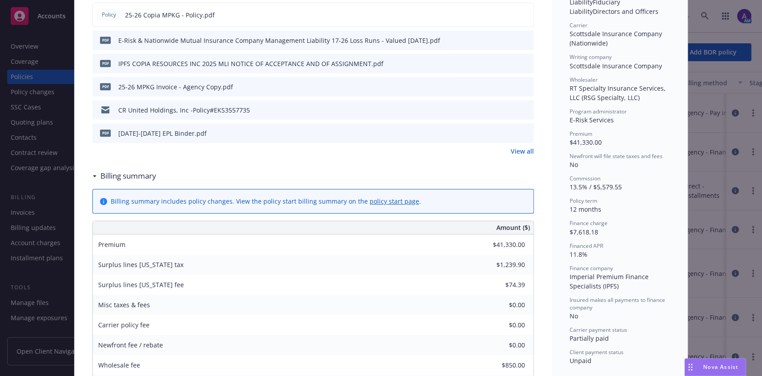
scroll to position [378, 0]
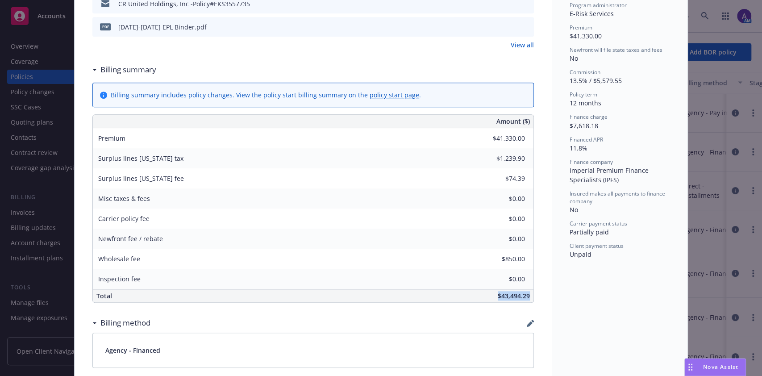
drag, startPoint x: 492, startPoint y: 295, endPoint x: 524, endPoint y: 296, distance: 32.6
click at [524, 296] on div "$43,494.29" at bounding box center [380, 295] width 307 height 13
copy span "$43,494.29"
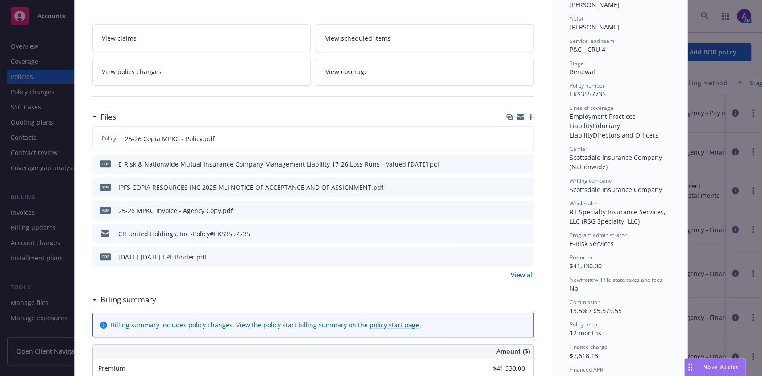
scroll to position [0, 0]
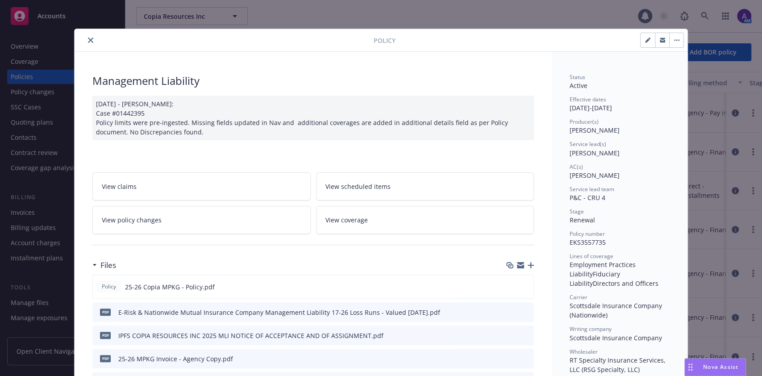
click at [88, 37] on icon "close" at bounding box center [90, 39] width 5 height 5
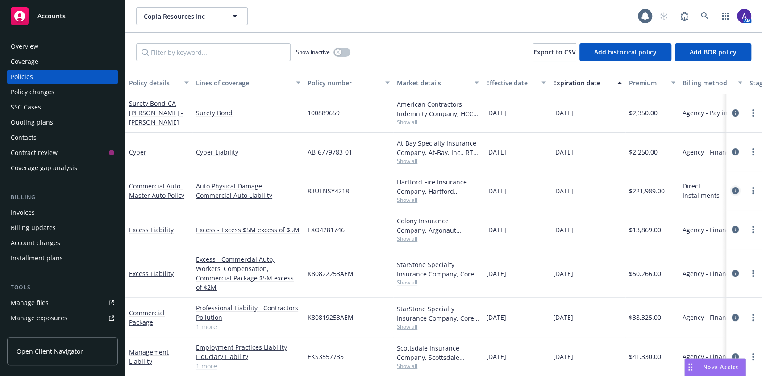
click at [731, 187] on icon "circleInformation" at bounding box center [734, 190] width 7 height 7
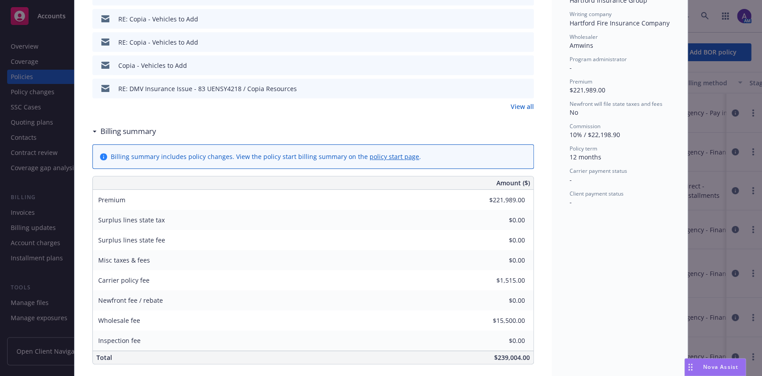
scroll to position [404, 0]
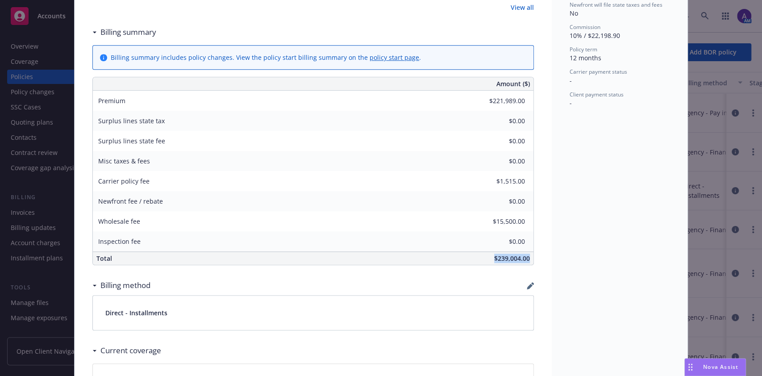
drag, startPoint x: 484, startPoint y: 258, endPoint x: 527, endPoint y: 257, distance: 42.4
click at [527, 257] on div "$239,004.00" at bounding box center [380, 258] width 307 height 13
copy span "$239,004.00"
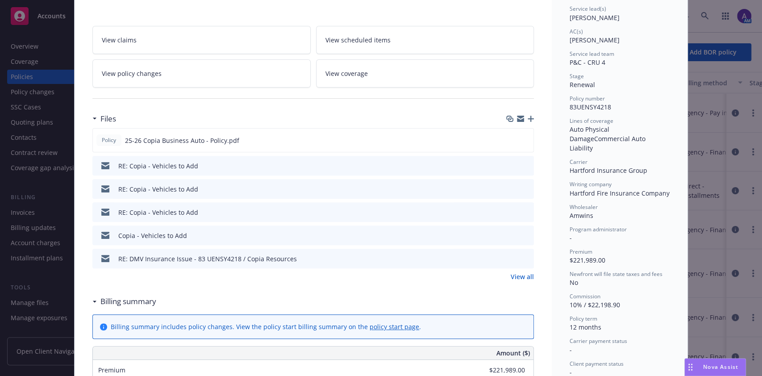
scroll to position [134, 0]
click at [159, 67] on link "View policy changes" at bounding box center [201, 74] width 218 height 28
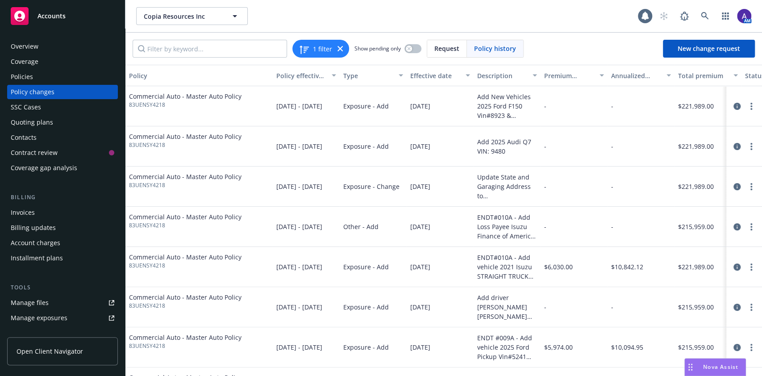
click at [577, 155] on div "-" at bounding box center [573, 146] width 67 height 40
click at [21, 73] on div "Policies" at bounding box center [22, 77] width 22 height 14
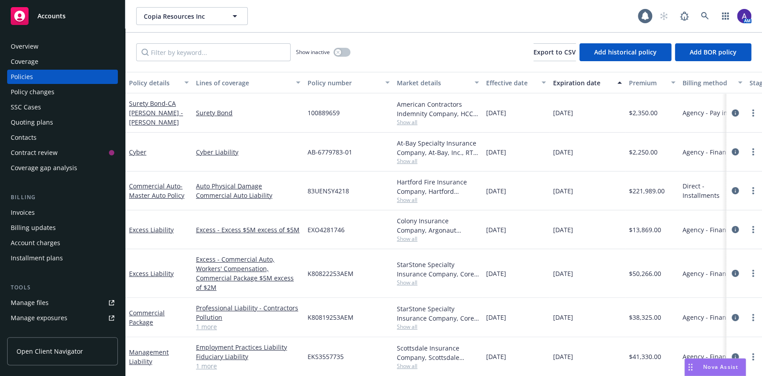
scroll to position [0, 12]
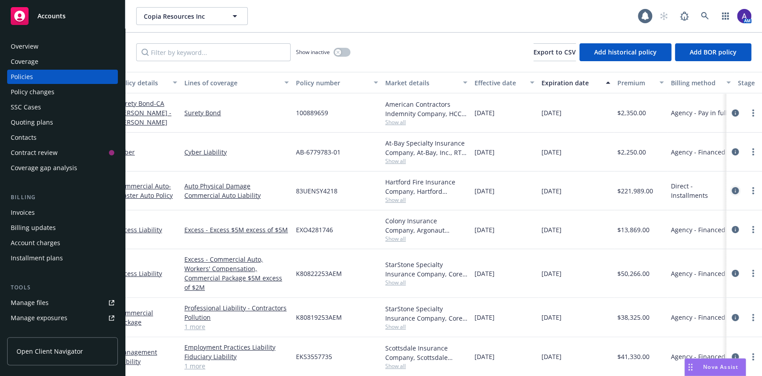
click at [731, 189] on icon "circleInformation" at bounding box center [734, 190] width 7 height 7
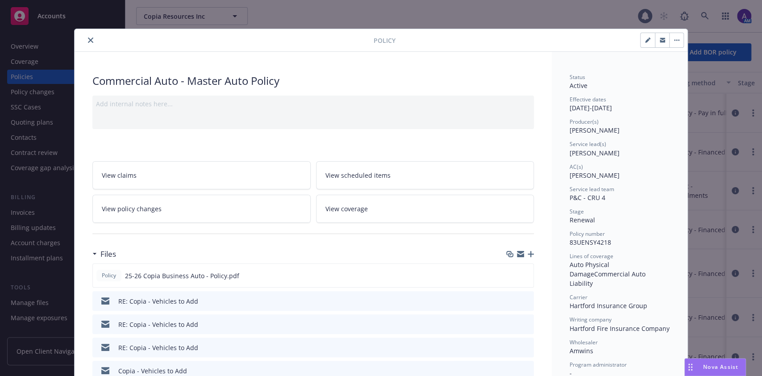
click at [85, 45] on button "close" at bounding box center [90, 40] width 11 height 11
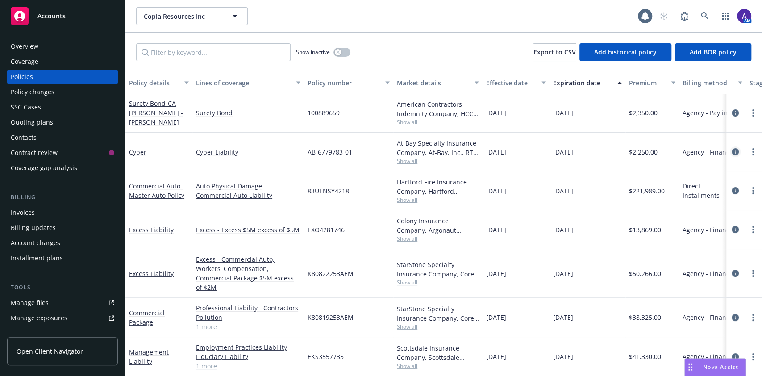
click at [731, 152] on icon "circleInformation" at bounding box center [734, 151] width 7 height 7
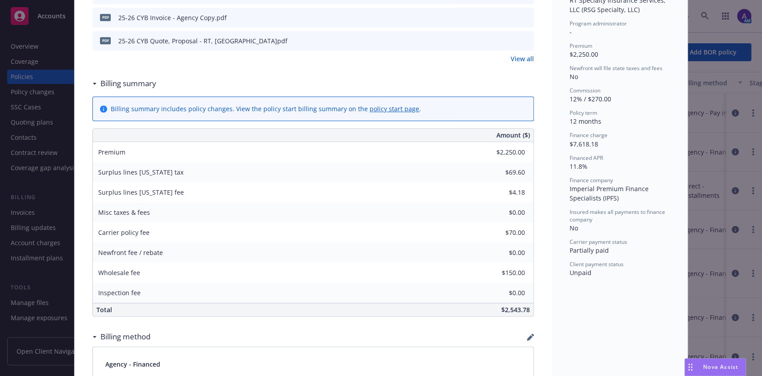
scroll to position [397, 0]
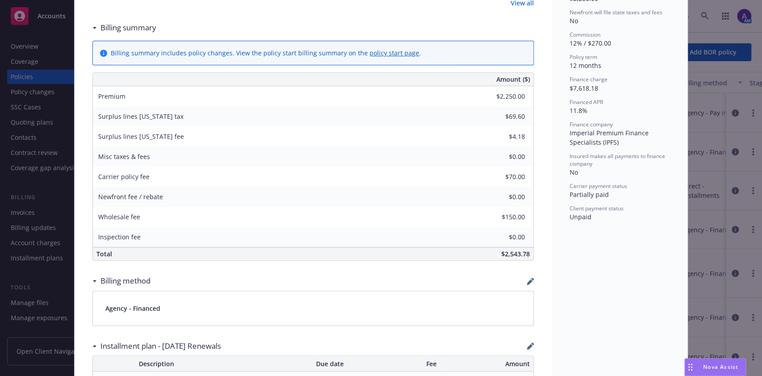
click at [507, 254] on span "$2,543.78" at bounding box center [515, 253] width 29 height 8
copy div "$2,543.78"
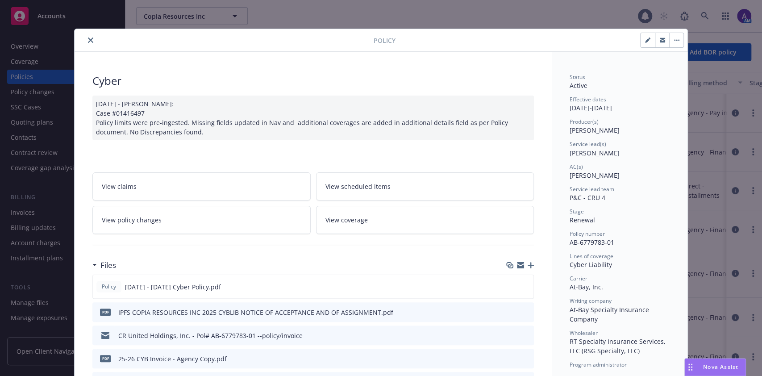
click at [88, 39] on icon "close" at bounding box center [90, 39] width 5 height 5
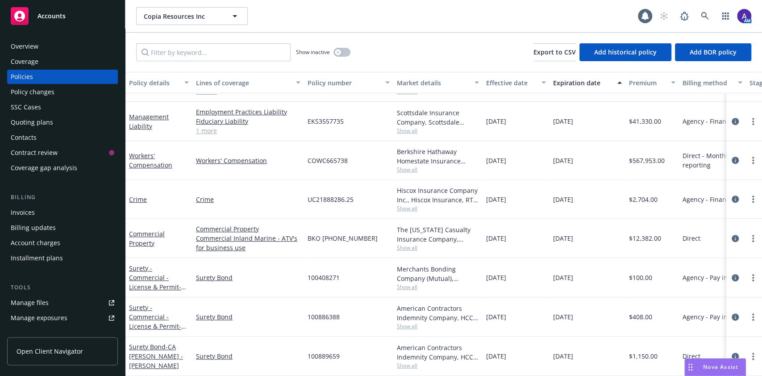
scroll to position [218, 0]
click at [707, 17] on icon at bounding box center [705, 16] width 8 height 8
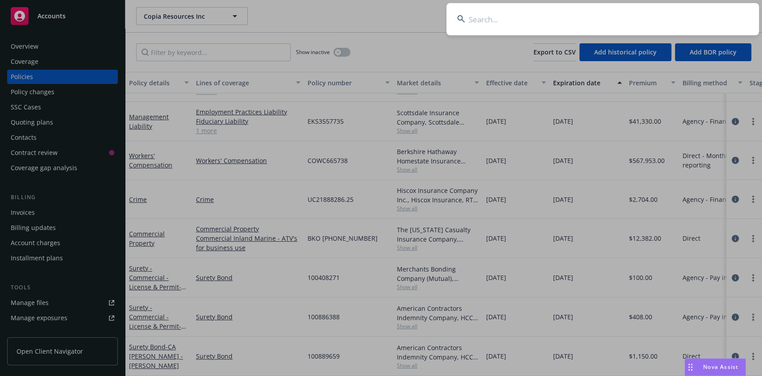
click at [625, 12] on input at bounding box center [602, 19] width 312 height 32
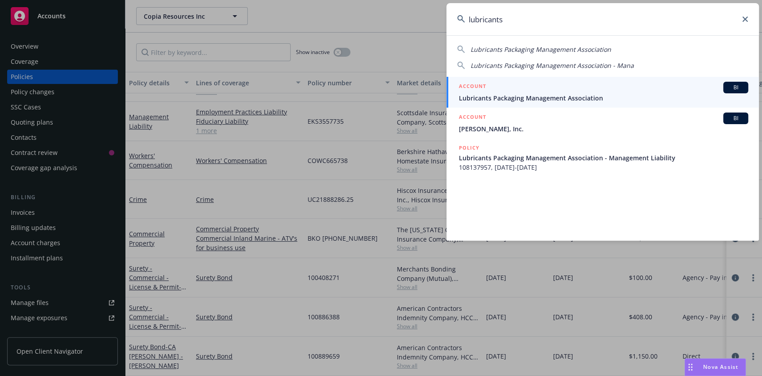
type input "lubricants"
click at [597, 96] on span "Lubricants Packaging Management Association" at bounding box center [603, 97] width 289 height 9
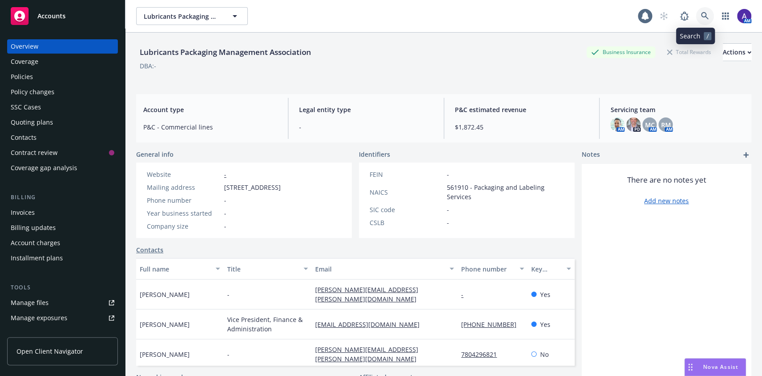
click at [701, 21] on link at bounding box center [705, 16] width 18 height 18
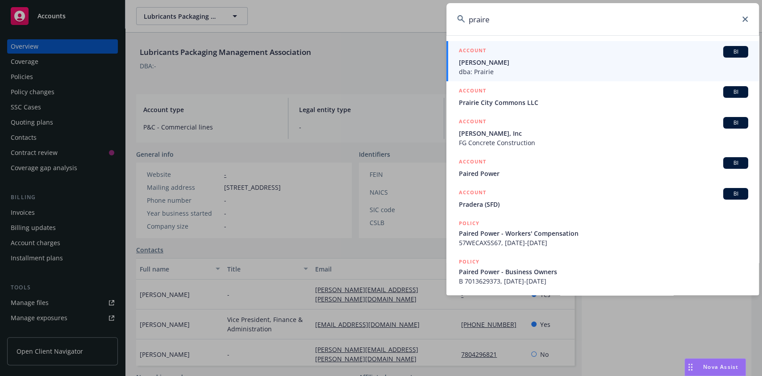
type input "praire"
click at [531, 63] on span "[PERSON_NAME]" at bounding box center [603, 62] width 289 height 9
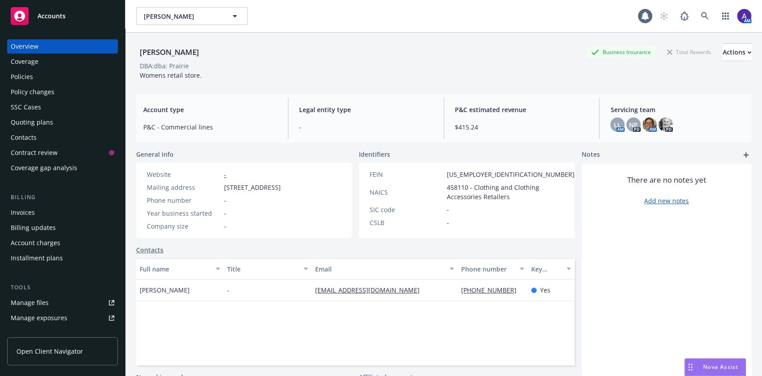
click at [24, 75] on div "Policies" at bounding box center [22, 77] width 22 height 14
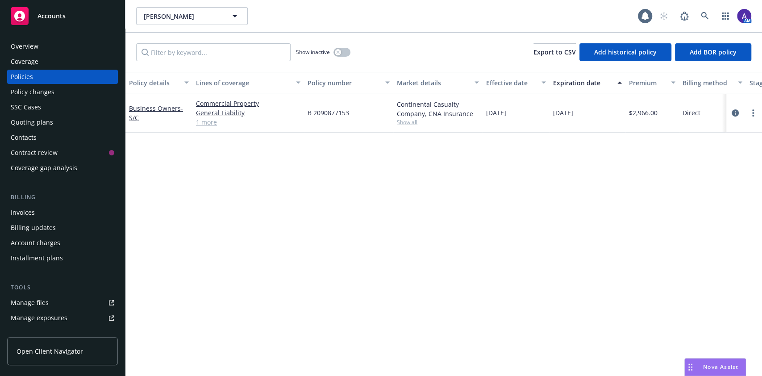
click at [209, 122] on link "1 more" at bounding box center [248, 121] width 104 height 9
click at [737, 119] on icon "circleInformation" at bounding box center [734, 117] width 7 height 7
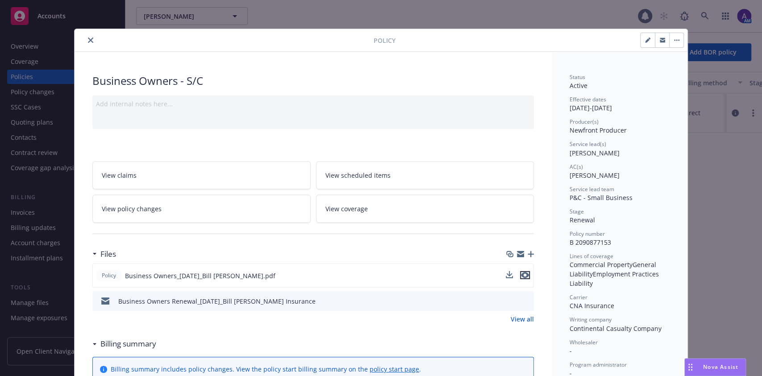
click at [521, 271] on button "preview file" at bounding box center [525, 275] width 10 height 8
click at [88, 42] on icon "close" at bounding box center [90, 39] width 5 height 5
